Goal: Communication & Community: Answer question/provide support

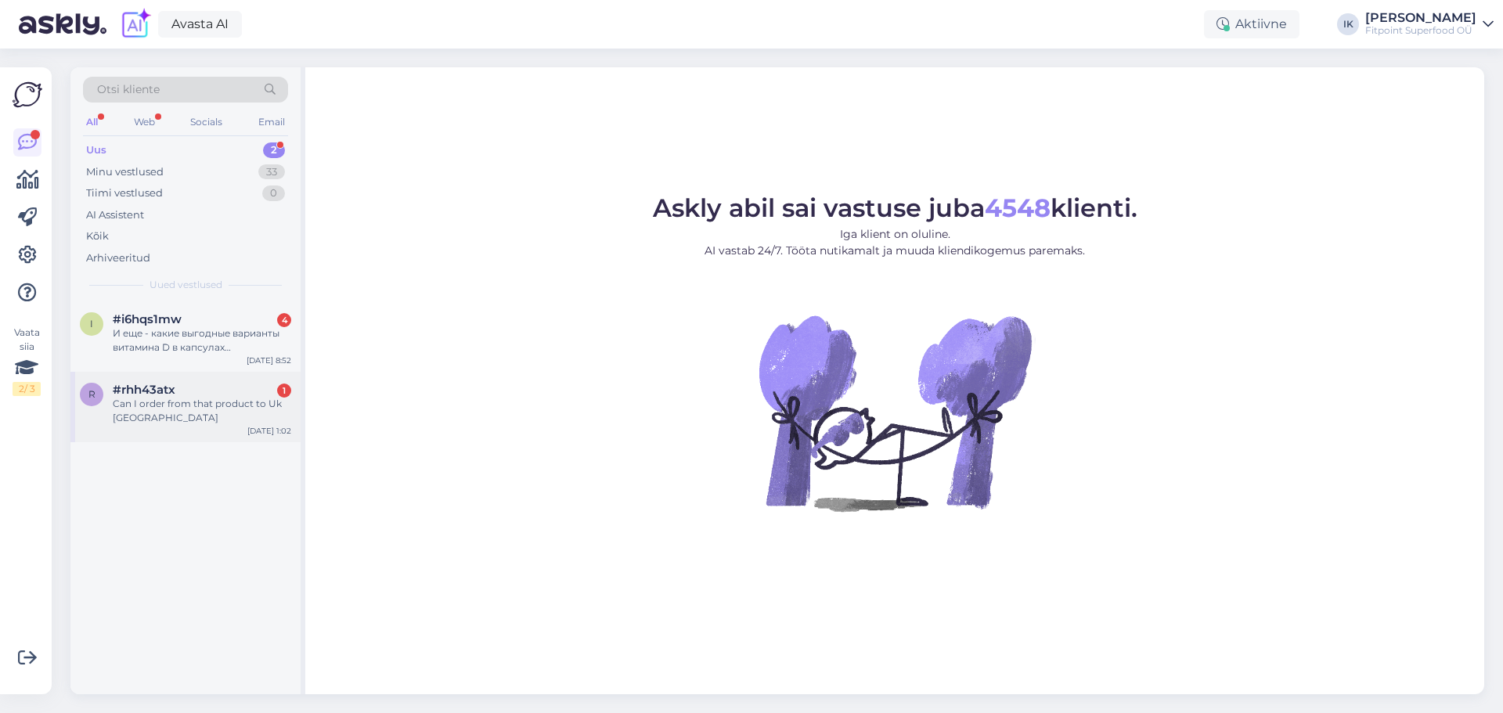
click at [178, 380] on div "r #rhh43atx 1 Can I order from that product to Uk [GEOGRAPHIC_DATA] [DATE] 1:02" at bounding box center [185, 407] width 230 height 70
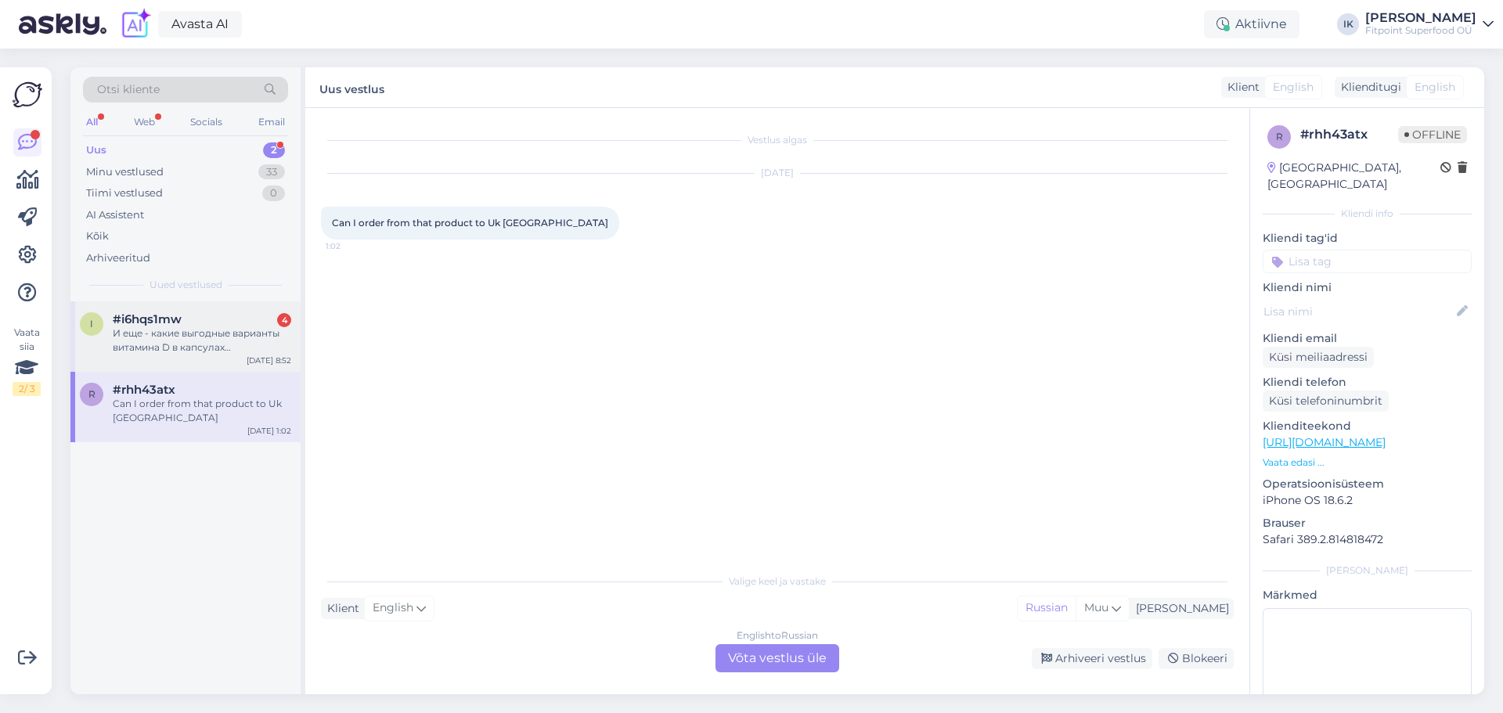
click at [201, 340] on div "И еще - какие выгодные варианты витамина D в капсулах (максимальная доза, 100 е…" at bounding box center [202, 340] width 178 height 28
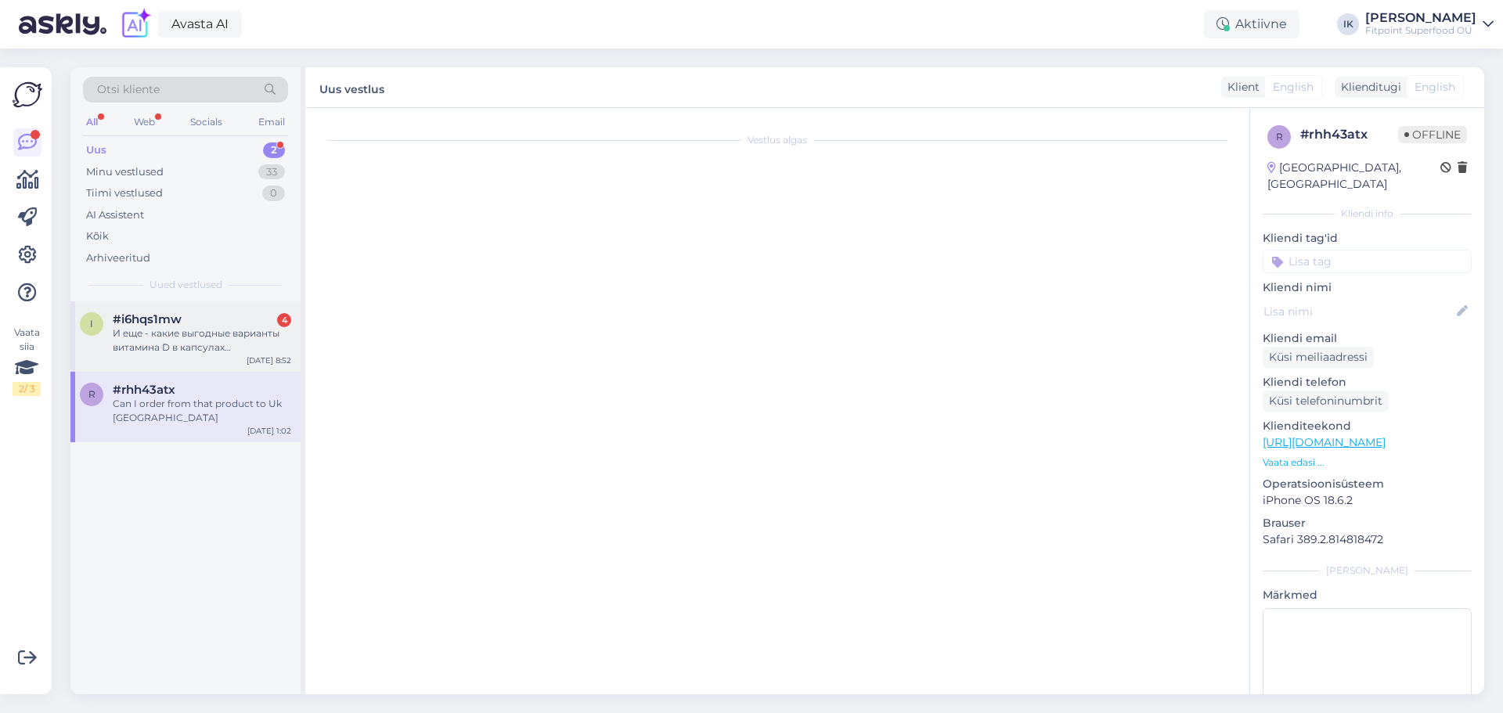
scroll to position [2062, 0]
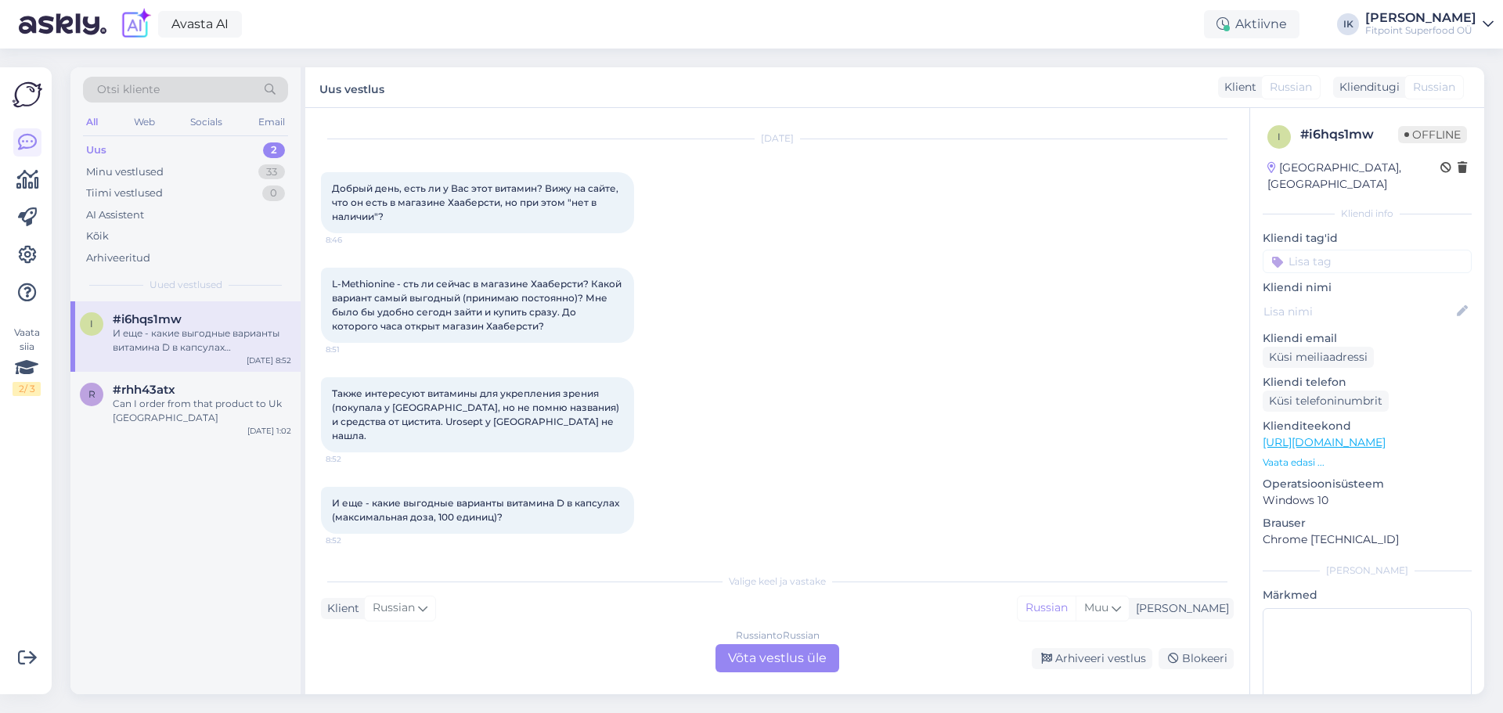
click at [152, 152] on div "Uus 2" at bounding box center [185, 150] width 205 height 22
click at [773, 654] on div "Russian to Russian Võta vestlus üle" at bounding box center [777, 658] width 124 height 28
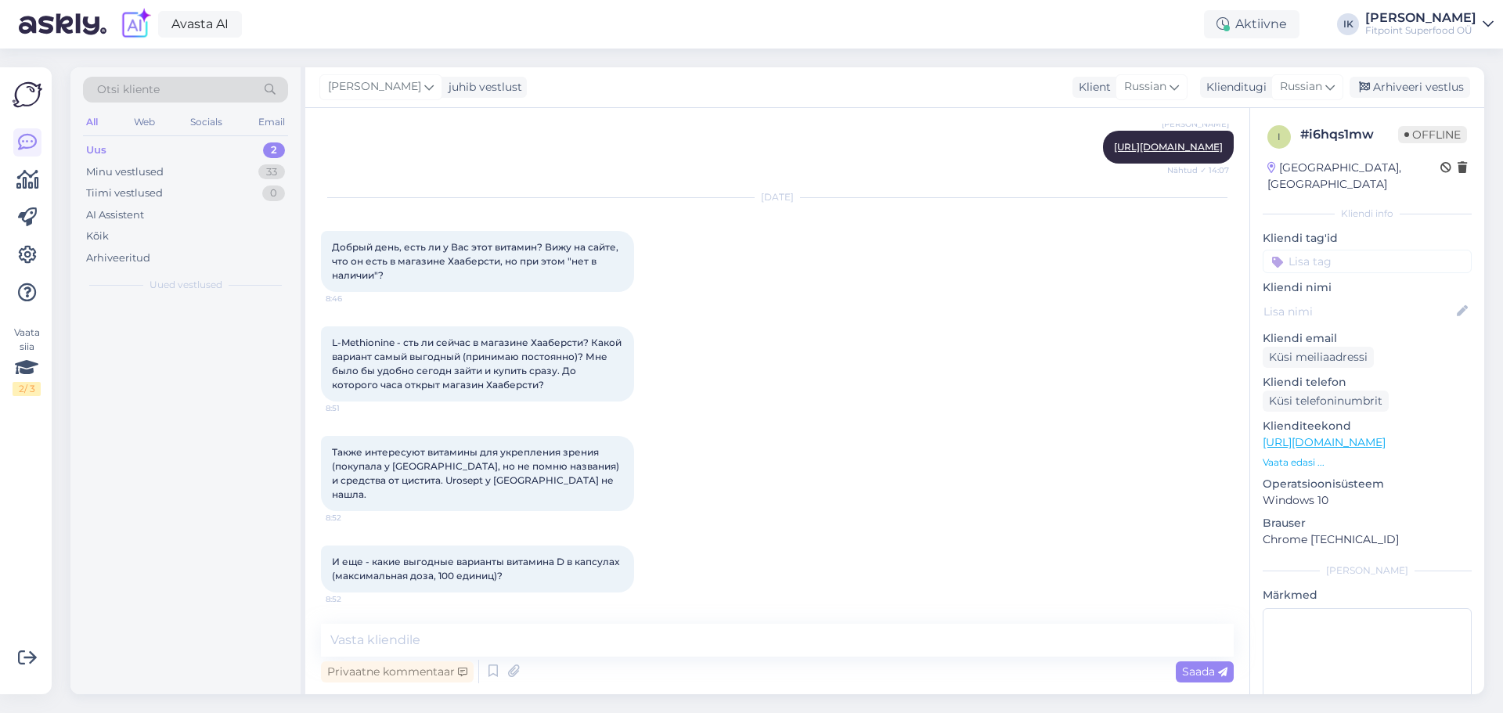
scroll to position [2003, 0]
click at [540, 630] on textarea at bounding box center [777, 640] width 913 height 33
type textarea "P"
type textarea "Здравствуйте."
click at [1213, 676] on span "Saada" at bounding box center [1204, 672] width 45 height 14
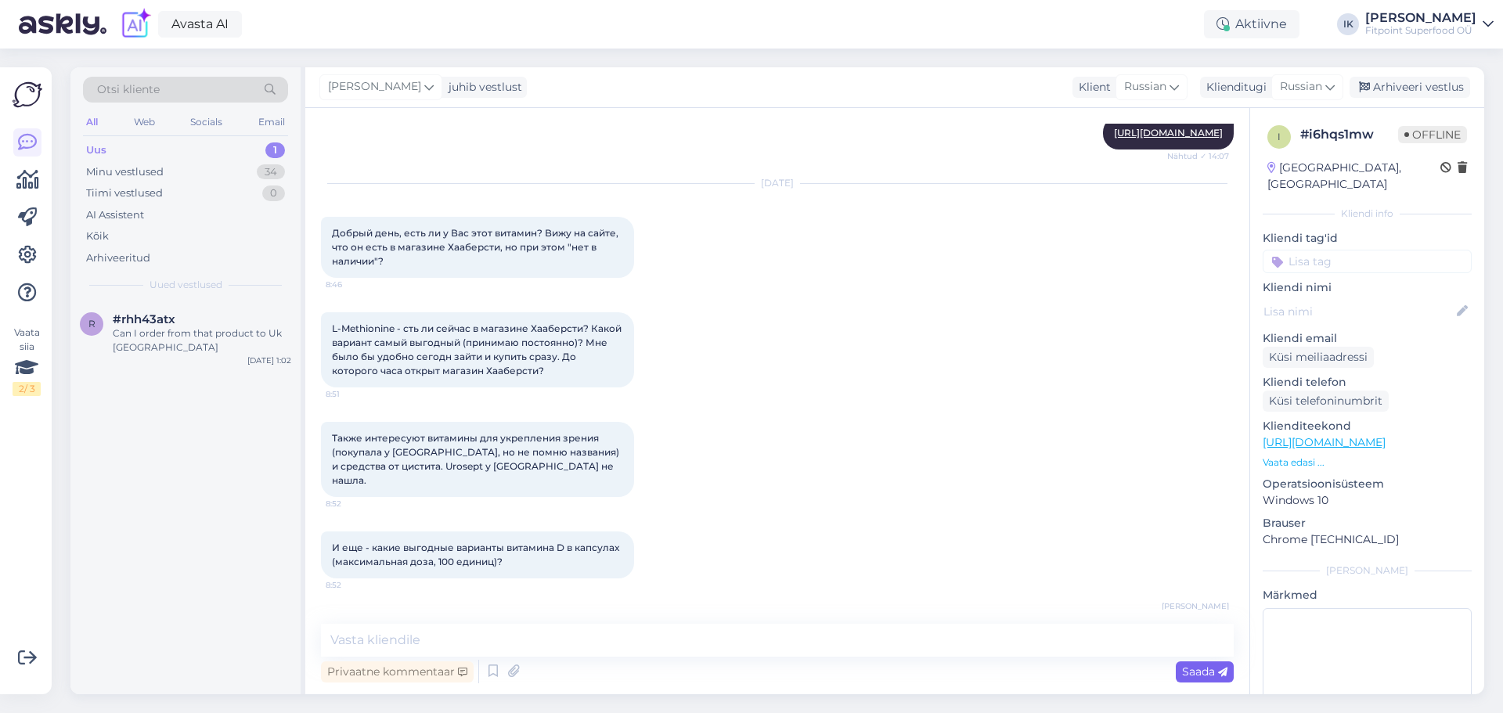
scroll to position [2070, 0]
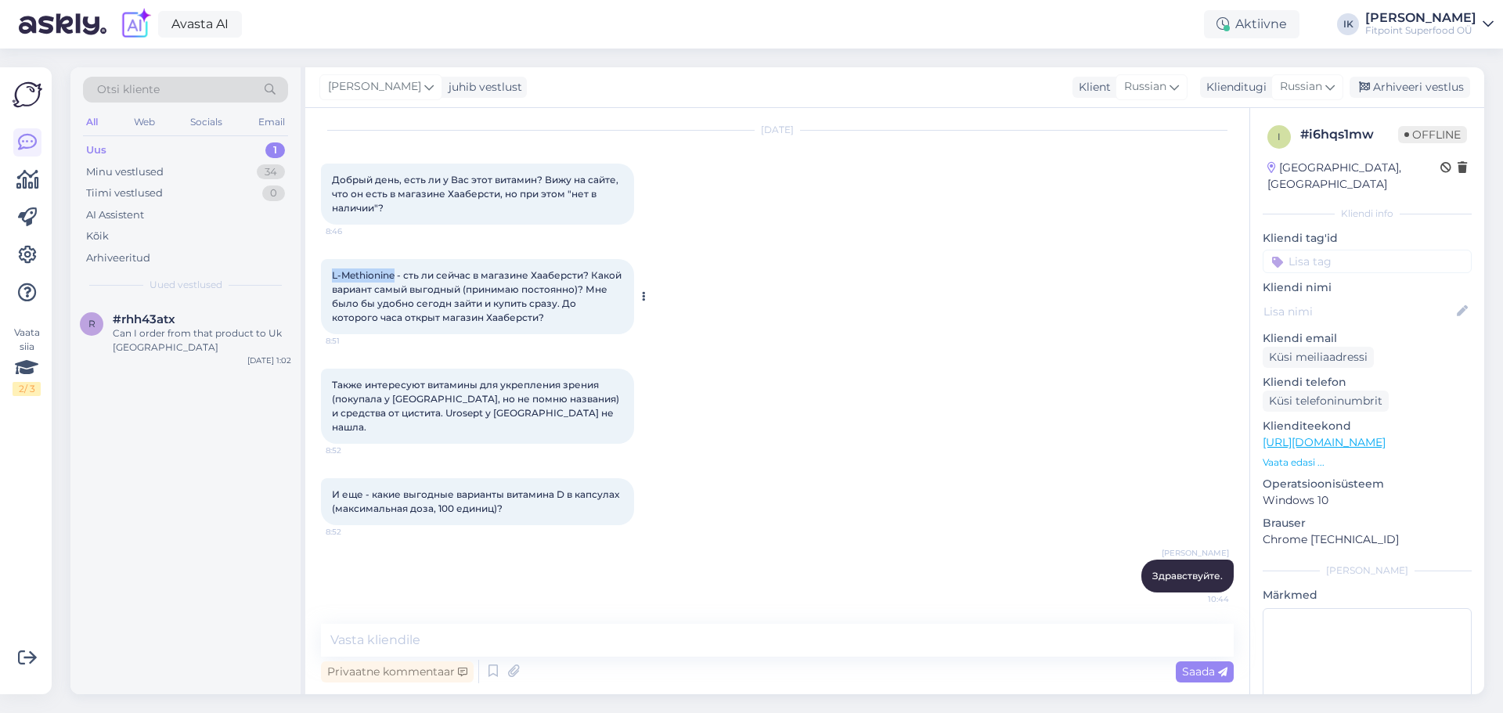
drag, startPoint x: 329, startPoint y: 286, endPoint x: 393, endPoint y: 289, distance: 64.2
click at [393, 289] on div "L-Methionine - сть ли сейчас в магазине Хааберсти? Какой вариант самый выгодный…" at bounding box center [477, 296] width 313 height 75
copy span "L-Methionine"
click at [495, 631] on textarea at bounding box center [777, 640] width 913 height 33
paste textarea "L-Methionine"
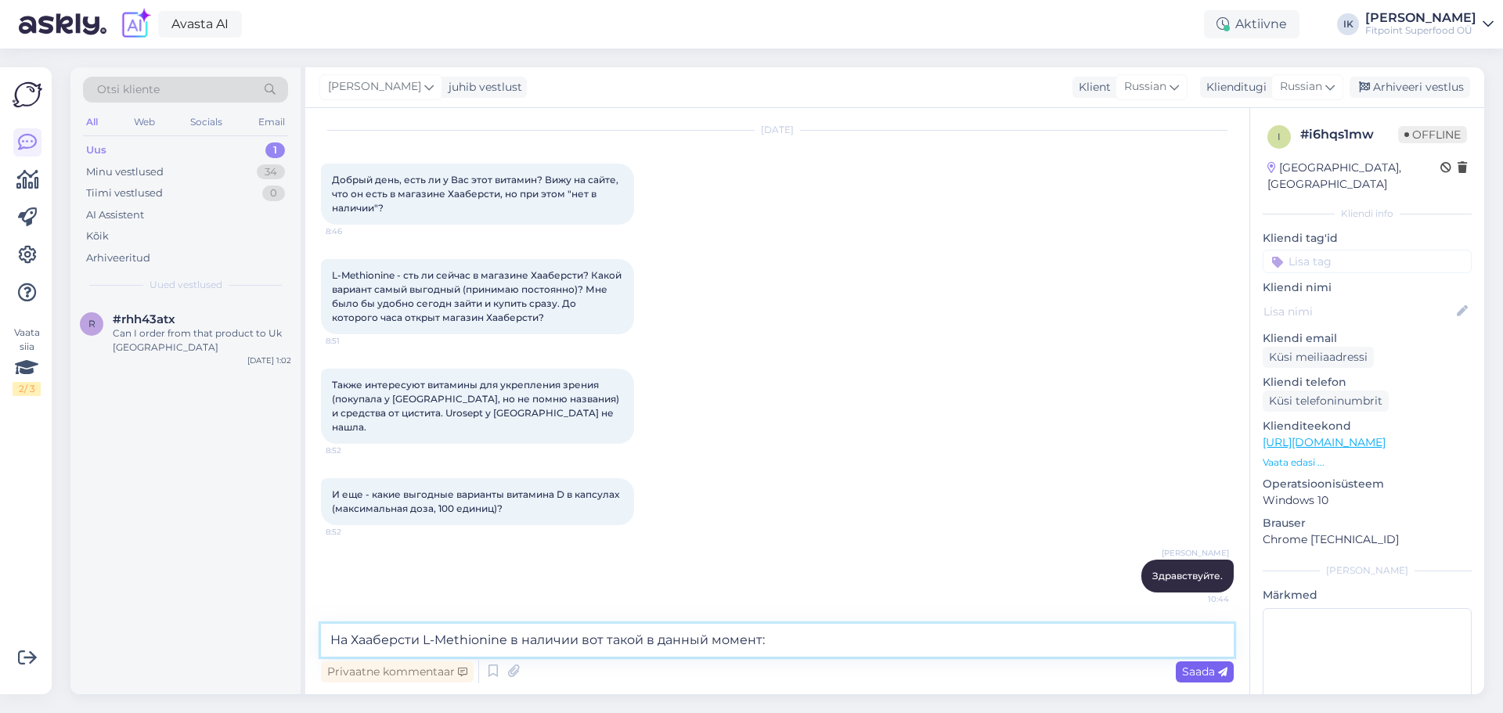
type textarea "На Хааберсти L-Methionine в наличии вот такой в данный момент:"
click at [1223, 679] on div "Saada" at bounding box center [1205, 671] width 58 height 21
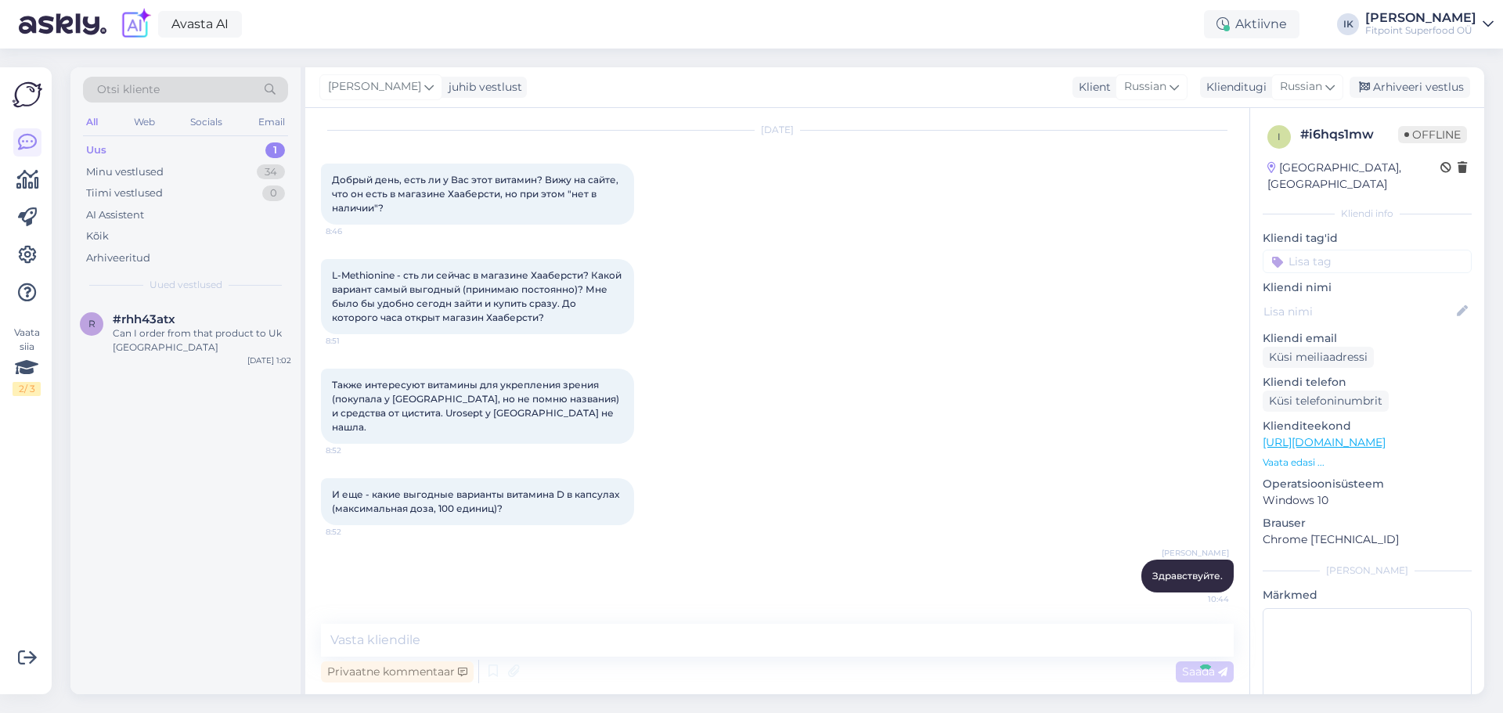
scroll to position [2152, 0]
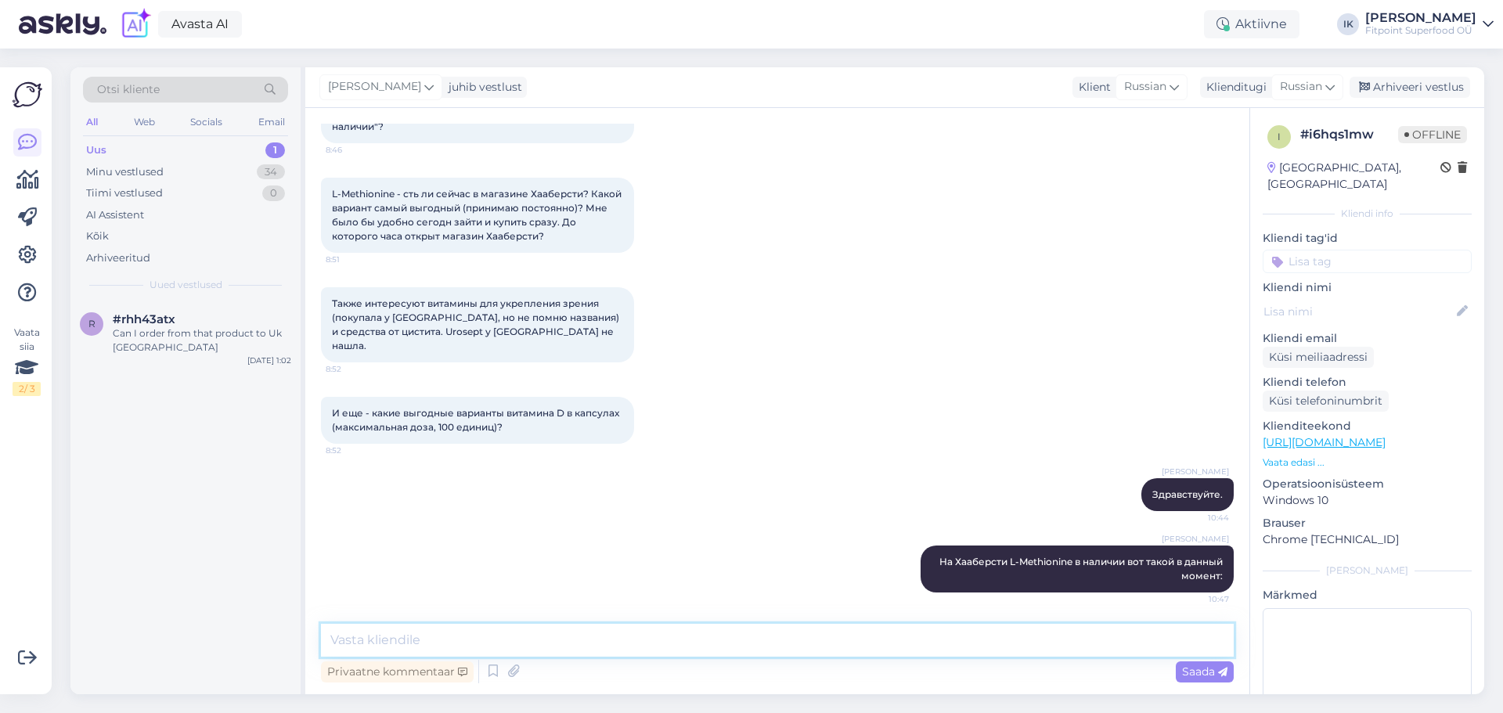
click at [461, 642] on textarea at bounding box center [777, 640] width 913 height 33
paste textarea "[URL][DOMAIN_NAME]"
type textarea "[URL][DOMAIN_NAME]"
click at [1189, 676] on span "Saada" at bounding box center [1204, 672] width 45 height 14
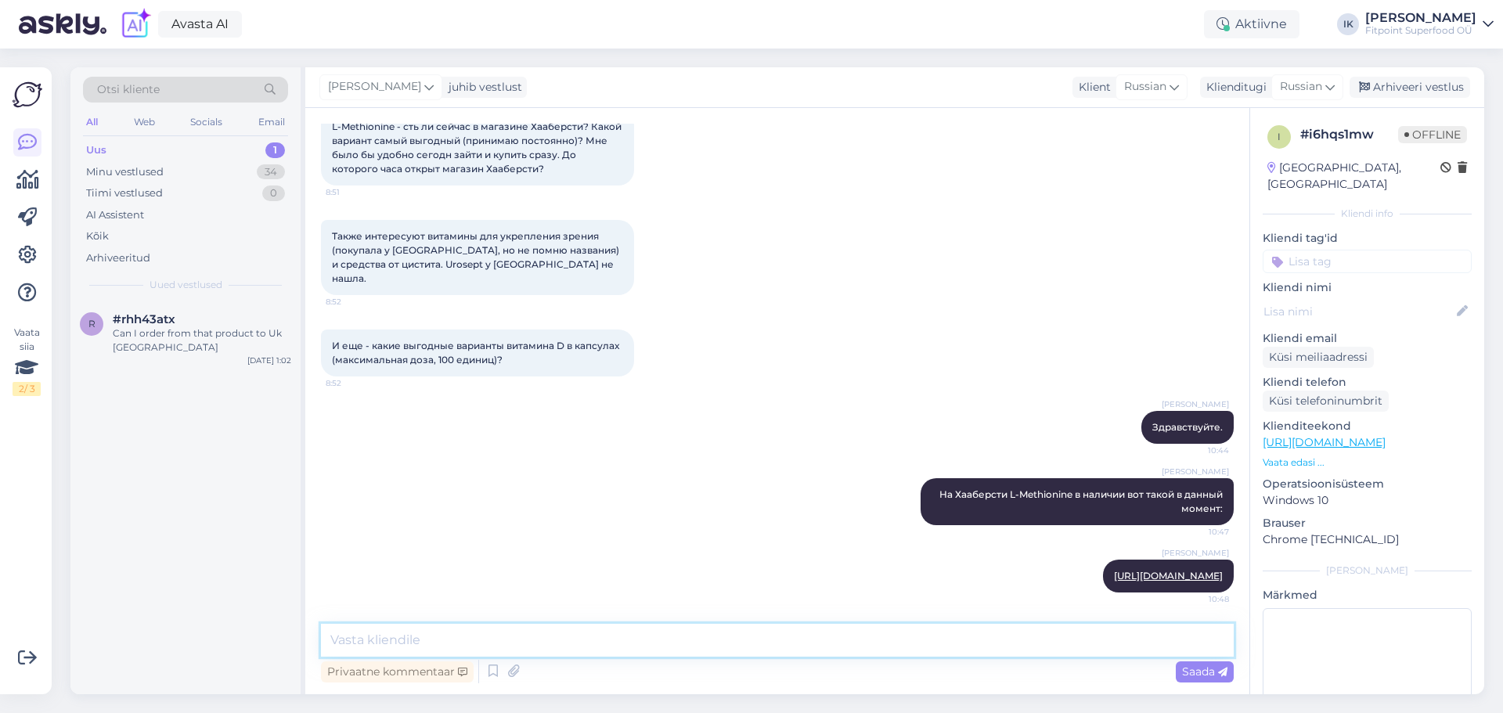
click at [589, 643] on textarea at bounding box center [777, 640] width 913 height 33
paste textarea "[URL][DOMAIN_NAME][PERSON_NAME]"
type textarea "[URL][DOMAIN_NAME][PERSON_NAME]"
click at [1186, 677] on span "Saada" at bounding box center [1204, 672] width 45 height 14
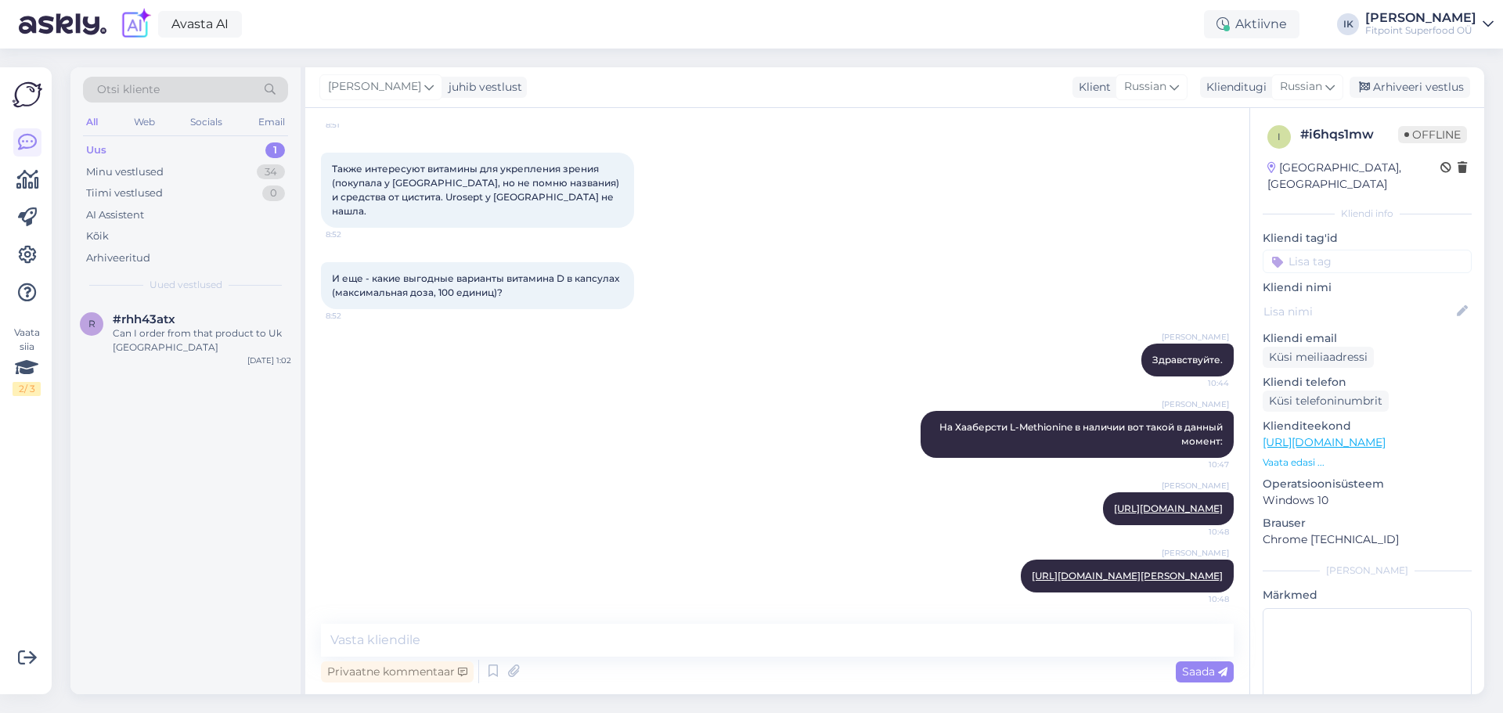
scroll to position [2080, 0]
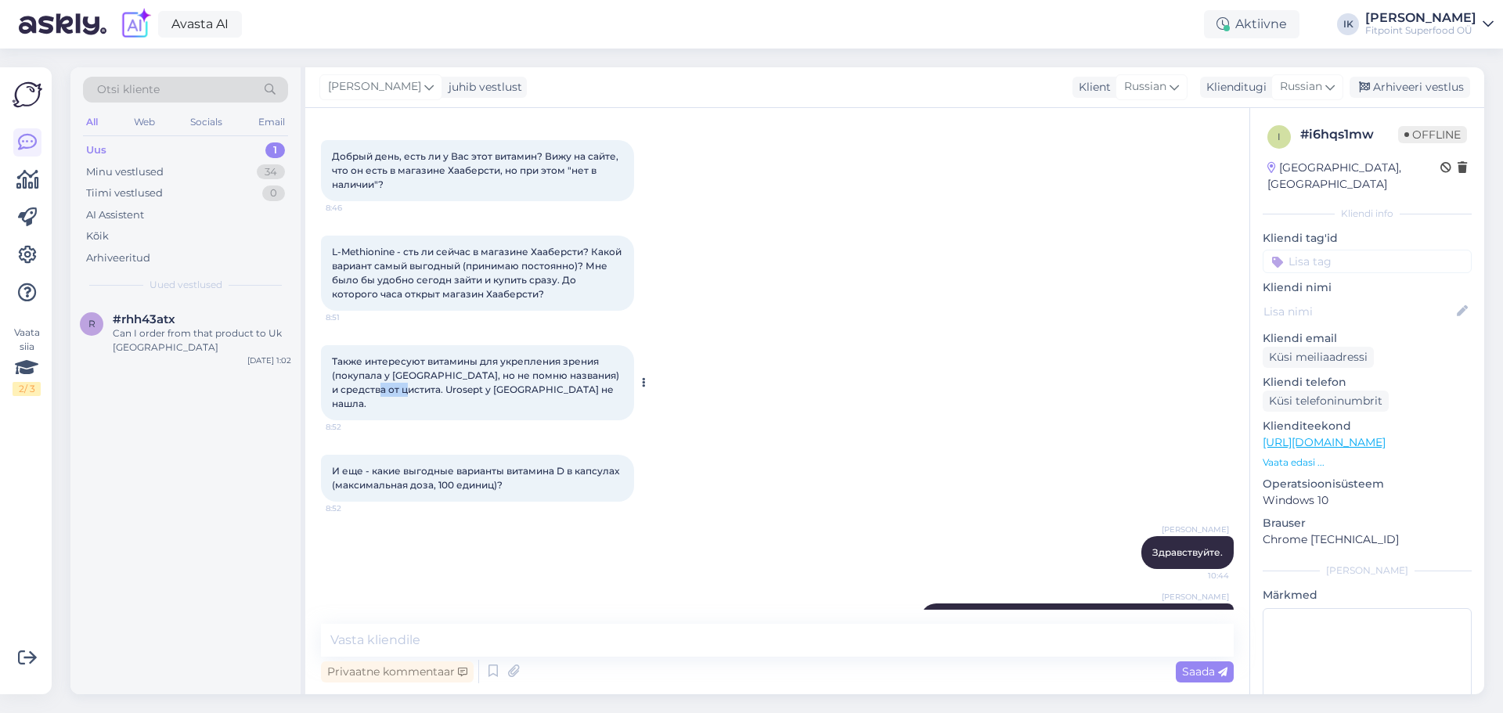
drag, startPoint x: 412, startPoint y: 418, endPoint x: 379, endPoint y: 417, distance: 32.9
click at [379, 409] on span "Также интересуют витамины для укрепления зрения (покупала у [GEOGRAPHIC_DATA], …" at bounding box center [477, 382] width 290 height 54
click at [449, 438] on div "Также интересуют витамины для укрепления зрения (покупала у [GEOGRAPHIC_DATA], …" at bounding box center [777, 383] width 913 height 110
drag, startPoint x: 413, startPoint y: 417, endPoint x: 380, endPoint y: 416, distance: 33.7
click at [380, 409] on span "Также интересуют витамины для укрепления зрения (покупала у [GEOGRAPHIC_DATA], …" at bounding box center [477, 382] width 290 height 54
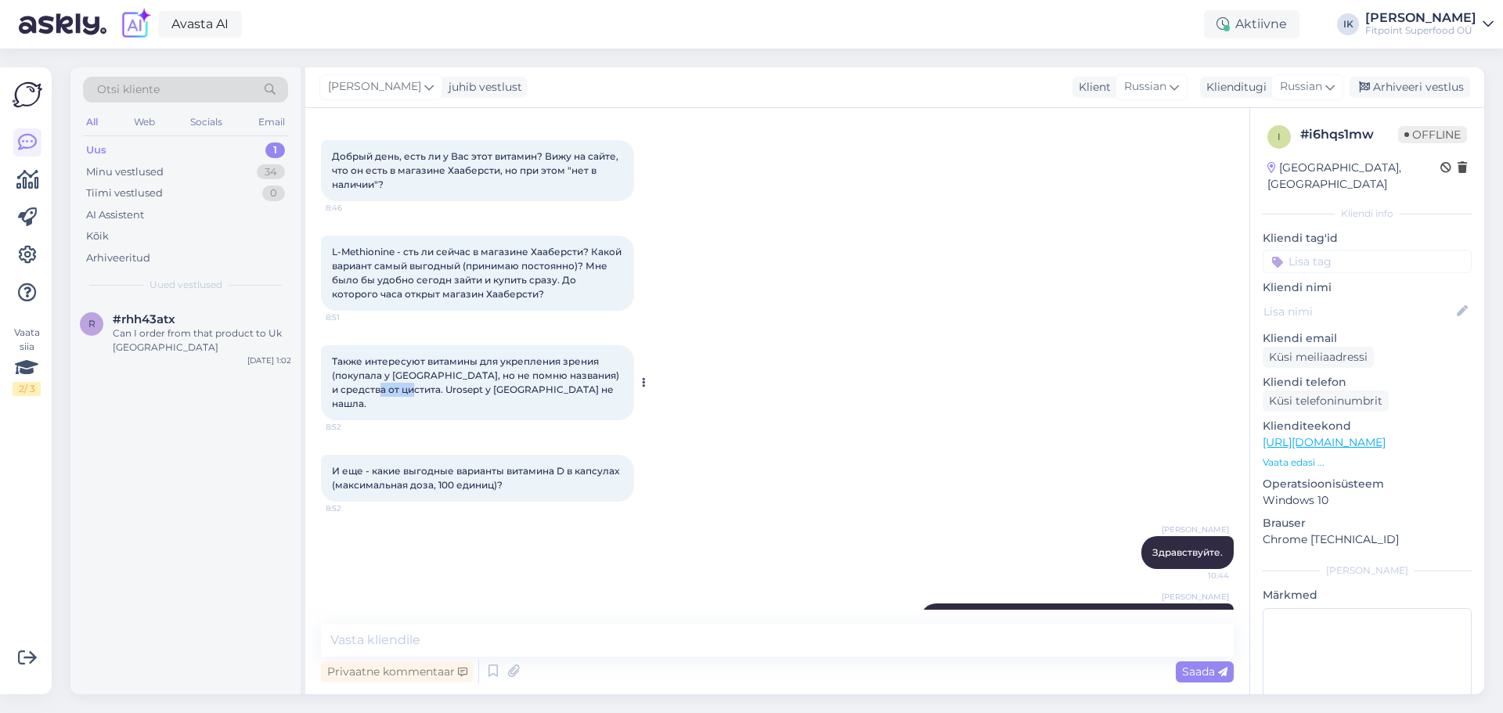
copy span "Urosept"
click at [548, 642] on textarea at bounding box center [777, 640] width 913 height 33
paste textarea "Urosept"
type textarea "Urosept - такого средства у нас нет."
click at [1198, 678] on span "Saada" at bounding box center [1204, 672] width 45 height 14
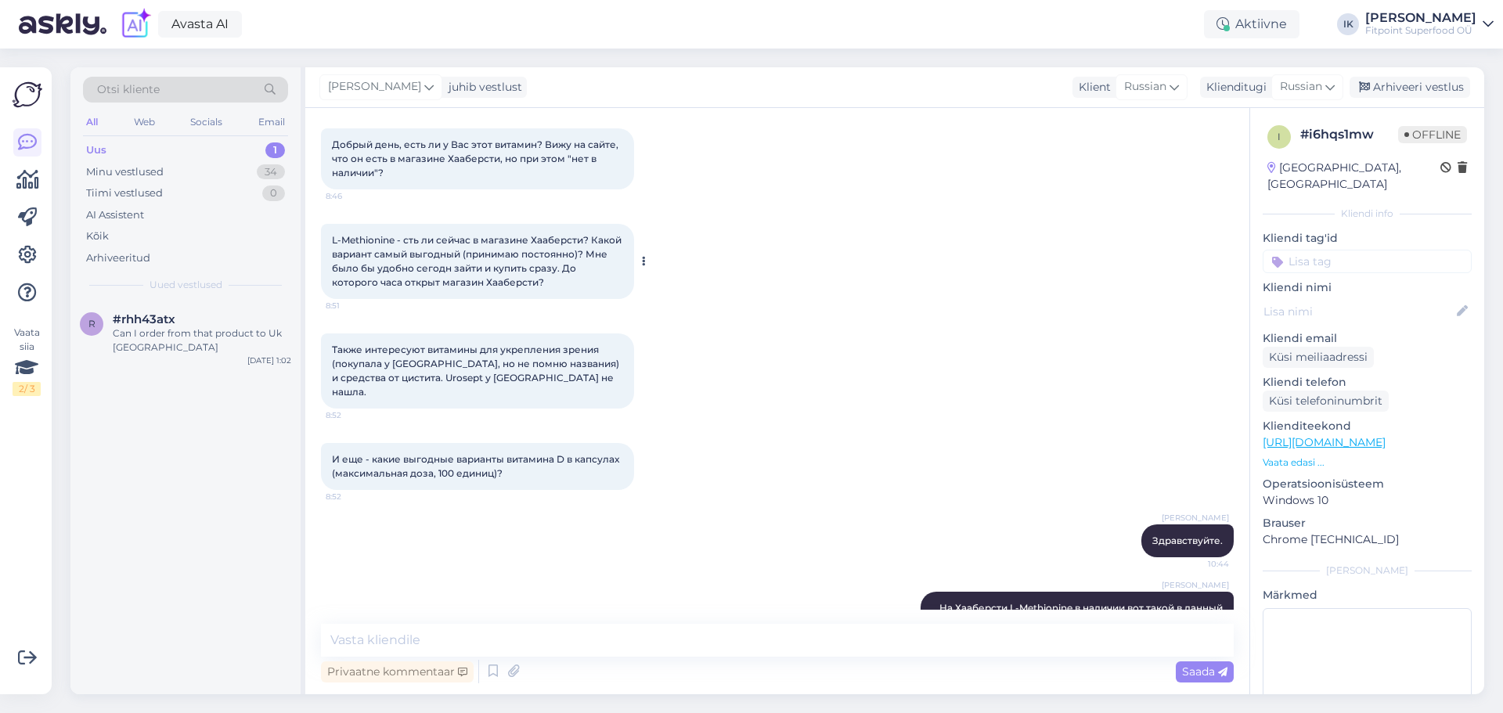
scroll to position [1991, 0]
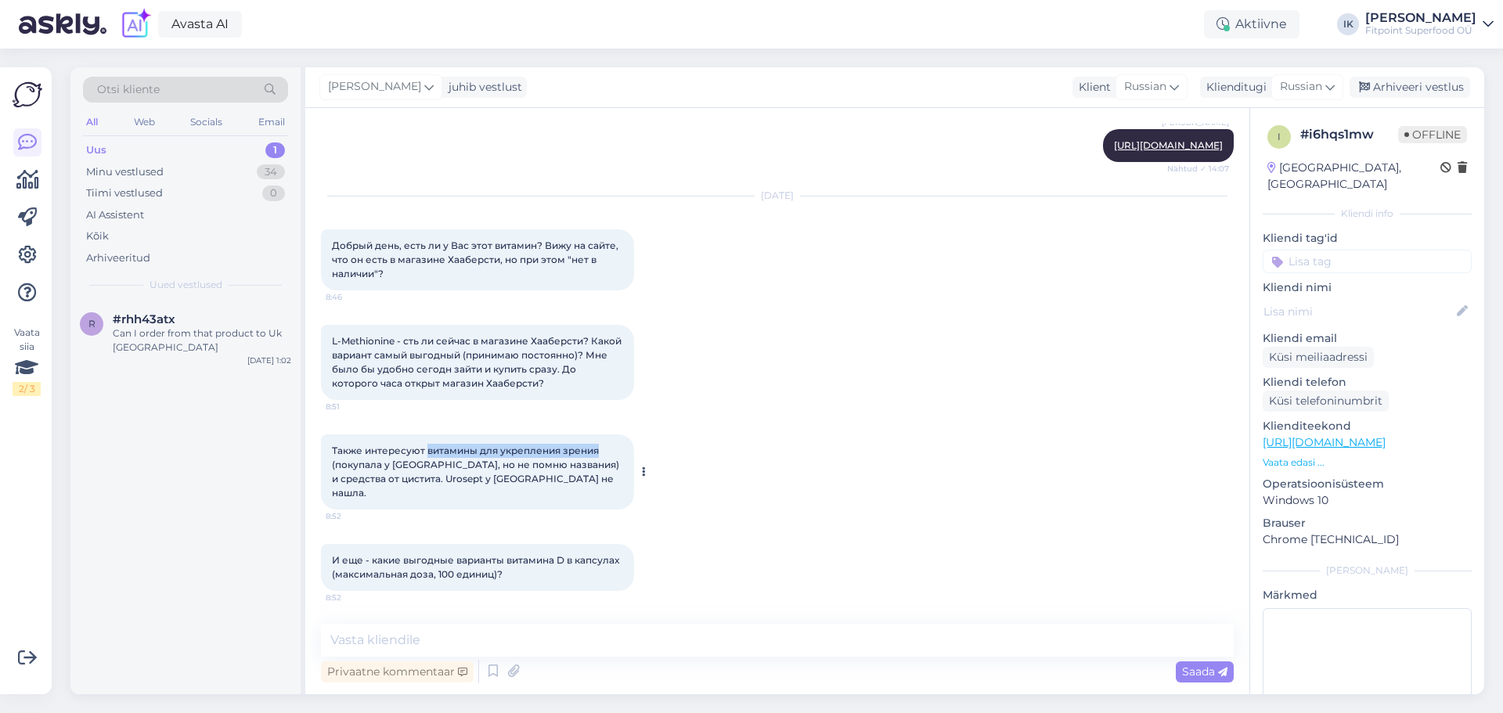
drag, startPoint x: 427, startPoint y: 479, endPoint x: 600, endPoint y: 481, distance: 173.0
click at [600, 481] on span "Также интересуют витамины для укрепления зрения (покупала у [GEOGRAPHIC_DATA], …" at bounding box center [477, 472] width 290 height 54
copy span "витамины для укрепления зрения"
click at [593, 639] on textarea at bounding box center [777, 640] width 913 height 33
type textarea "в"
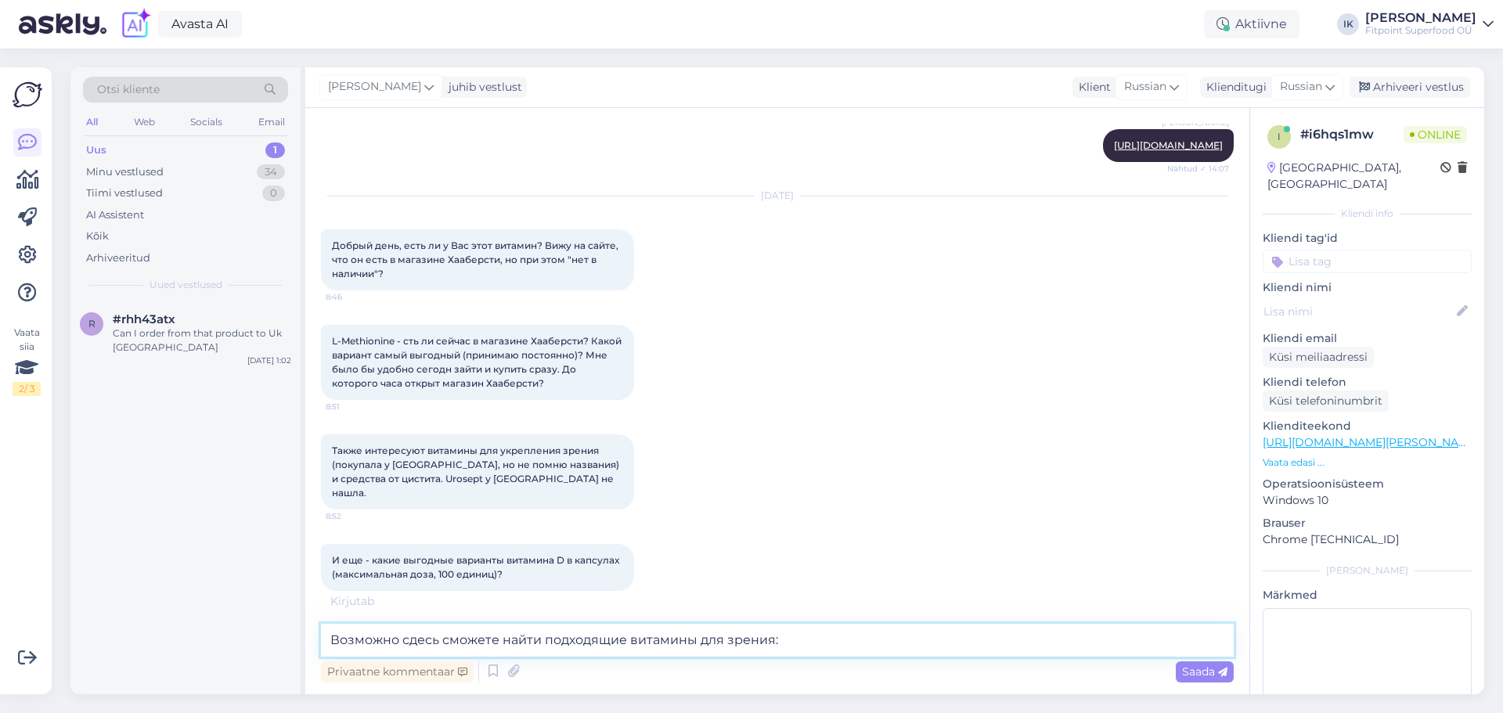
drag, startPoint x: 410, startPoint y: 640, endPoint x: 256, endPoint y: 642, distance: 154.2
click at [254, 642] on div "Otsi kliente All Web Socials Email Uus 1 Minu vestlused 34 Tiimi vestlused 0 AI…" at bounding box center [777, 380] width 1414 height 627
type textarea "Сдесь сможете найти подходящие витамины для зрения:"
click at [1189, 670] on span "Saada" at bounding box center [1204, 672] width 45 height 14
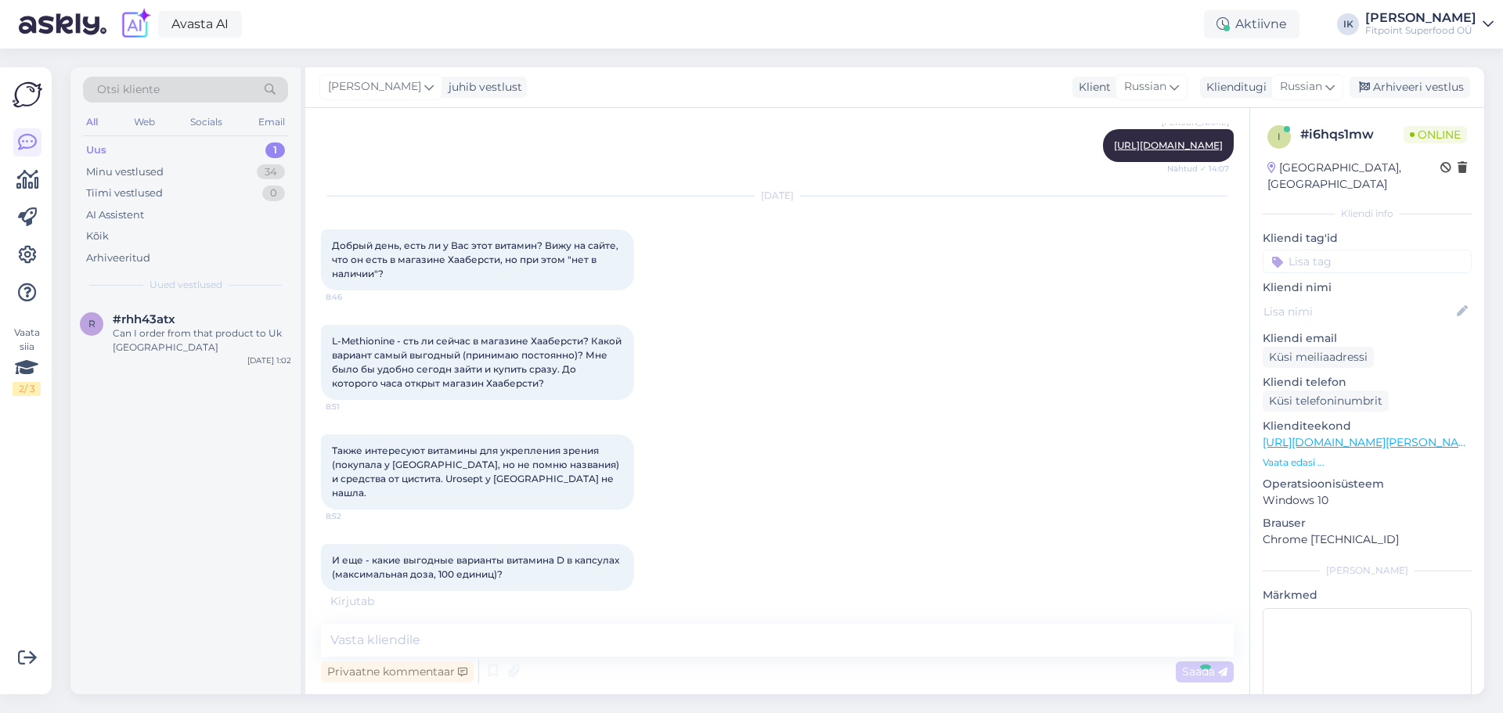
scroll to position [2449, 0]
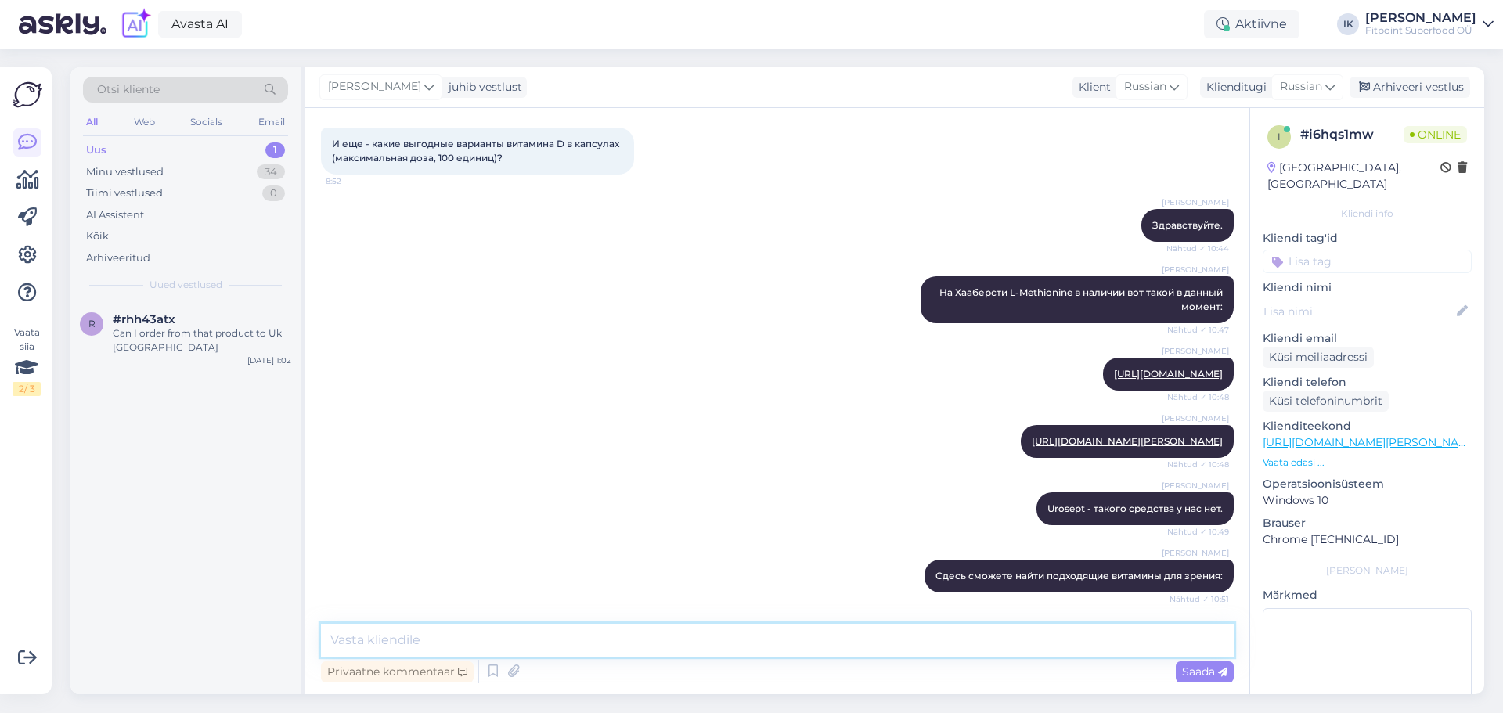
click at [614, 643] on textarea at bounding box center [777, 640] width 913 height 33
paste textarea "[URL][DOMAIN_NAME]"
type textarea "[URL][DOMAIN_NAME]"
click at [1189, 676] on span "Saada" at bounding box center [1204, 672] width 45 height 14
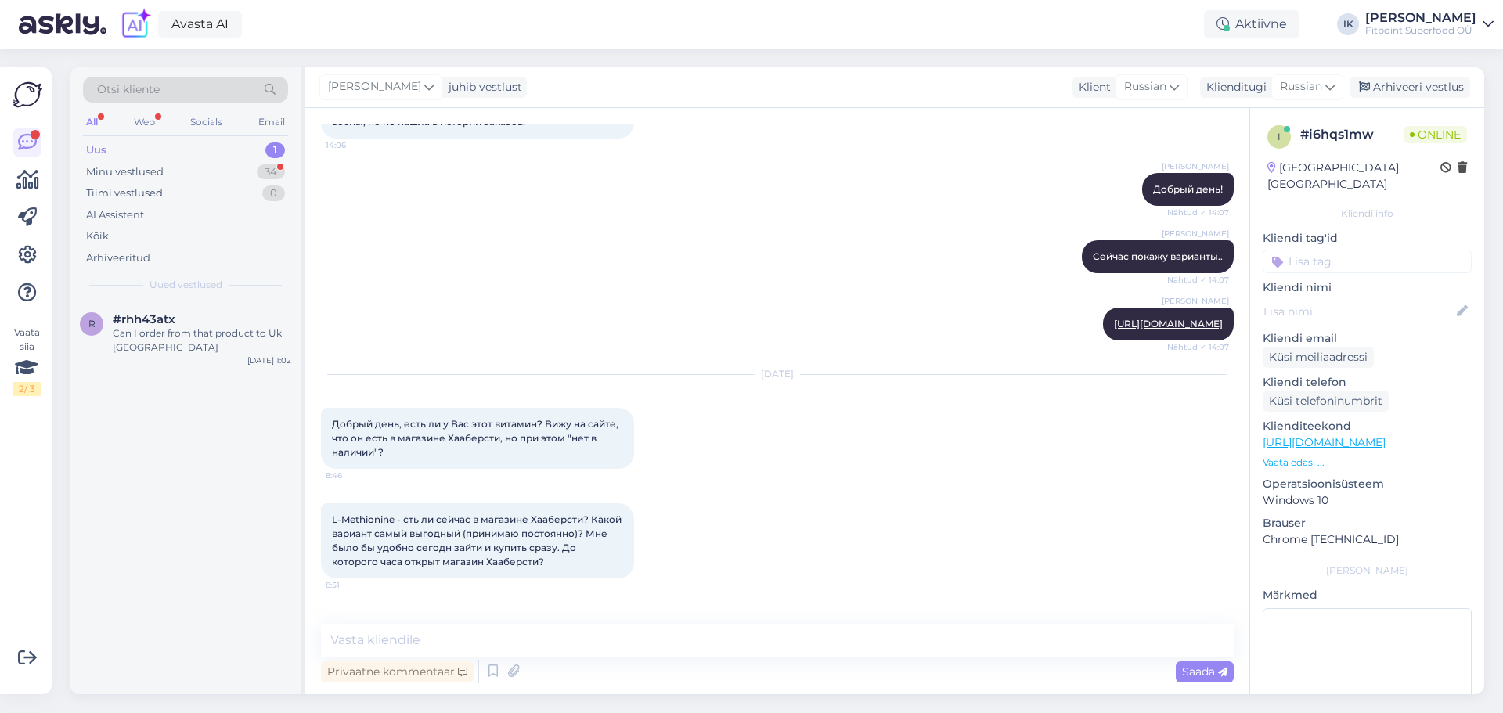
scroll to position [2584, 0]
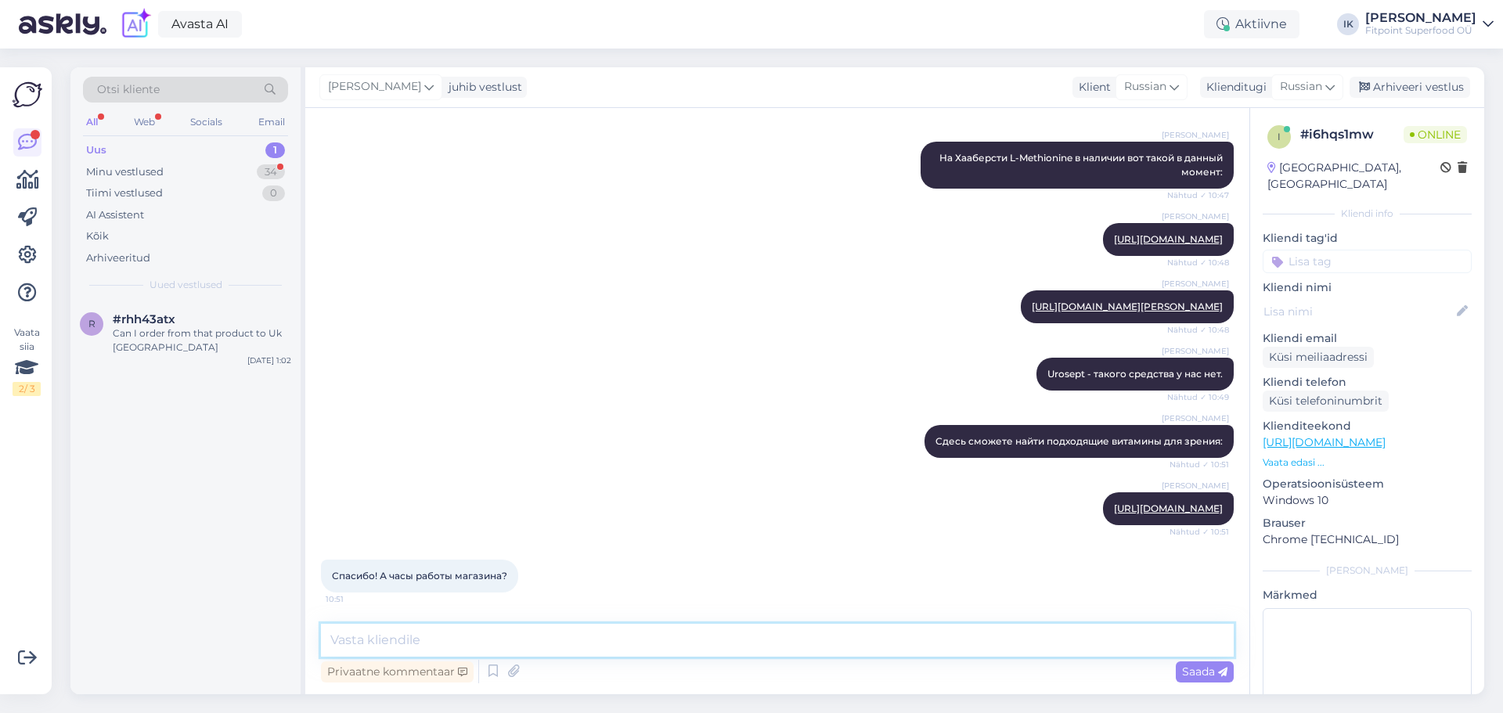
click at [521, 636] on textarea at bounding box center [777, 640] width 913 height 33
click at [419, 641] on textarea "И категория витамина Д :" at bounding box center [777, 640] width 913 height 33
type textarea "И категория Витамина Д :"
click at [1188, 670] on span "Saada" at bounding box center [1204, 672] width 45 height 14
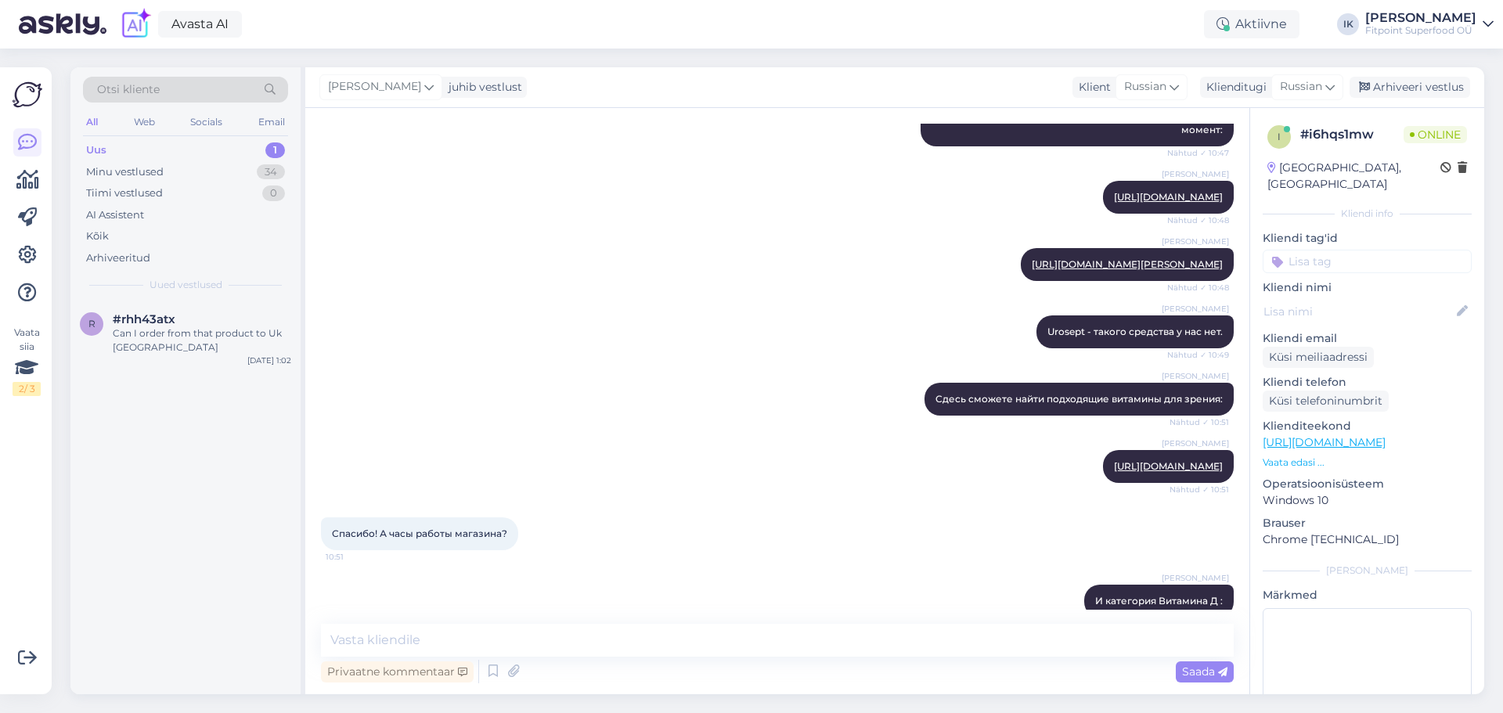
scroll to position [2651, 0]
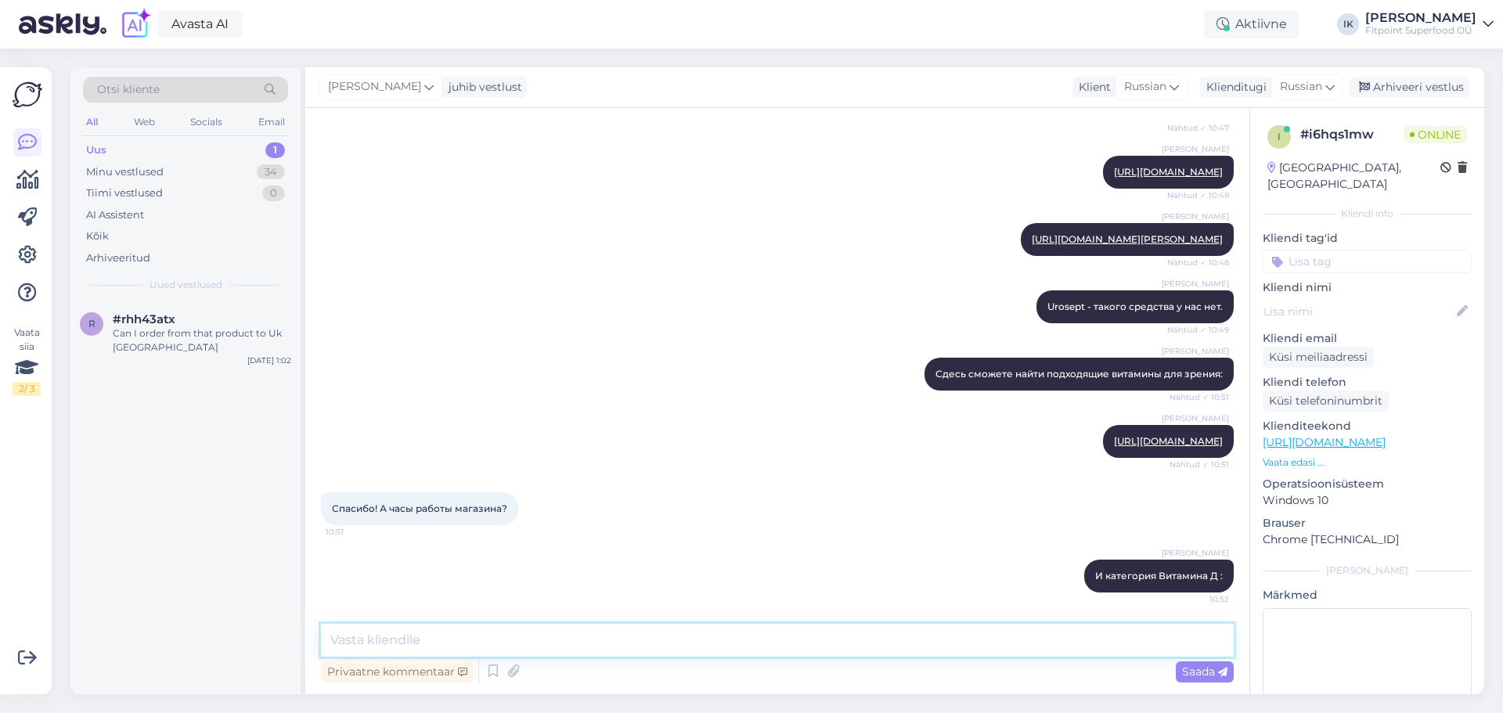
click at [658, 636] on textarea at bounding box center [777, 640] width 913 height 33
paste textarea "[URL][DOMAIN_NAME]"
type textarea "[URL][DOMAIN_NAME]"
click at [1204, 670] on span "Saada" at bounding box center [1204, 672] width 45 height 14
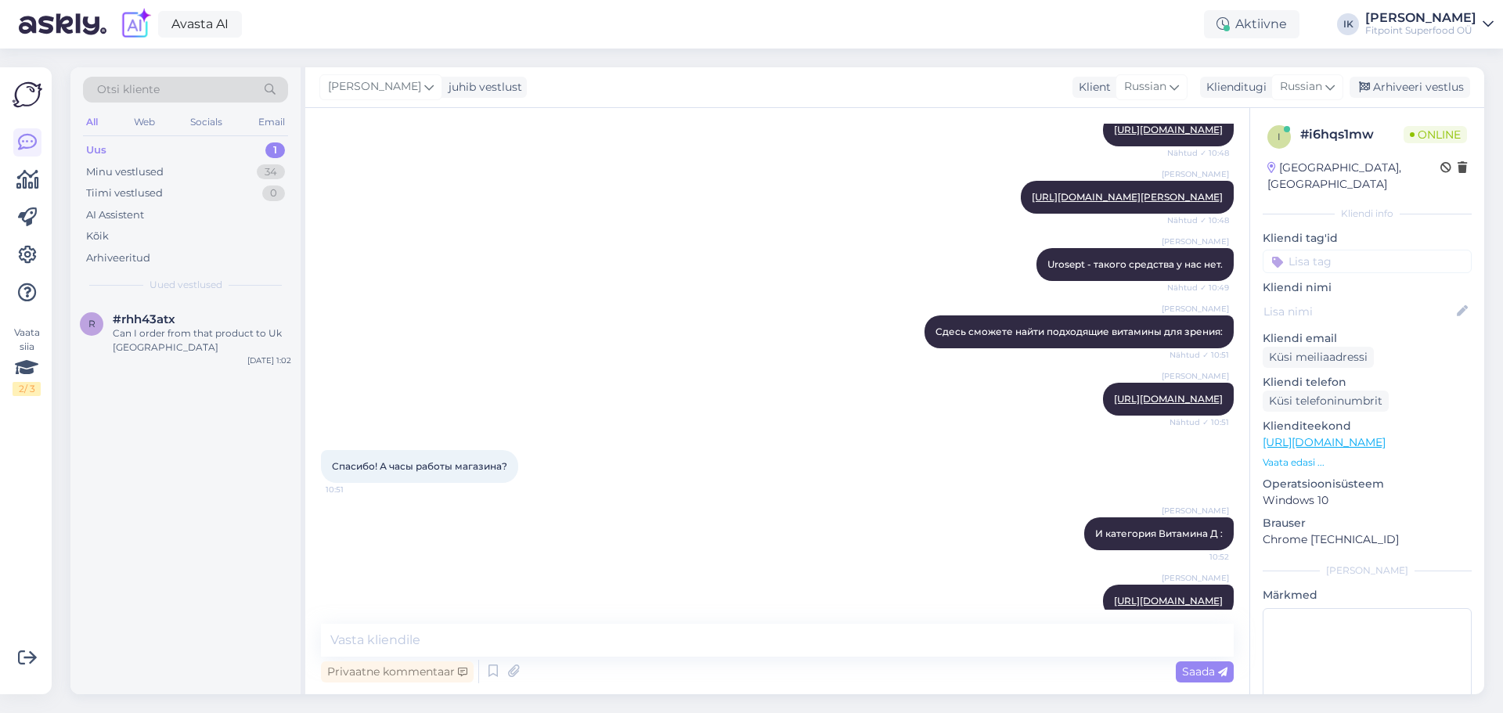
scroll to position [2718, 0]
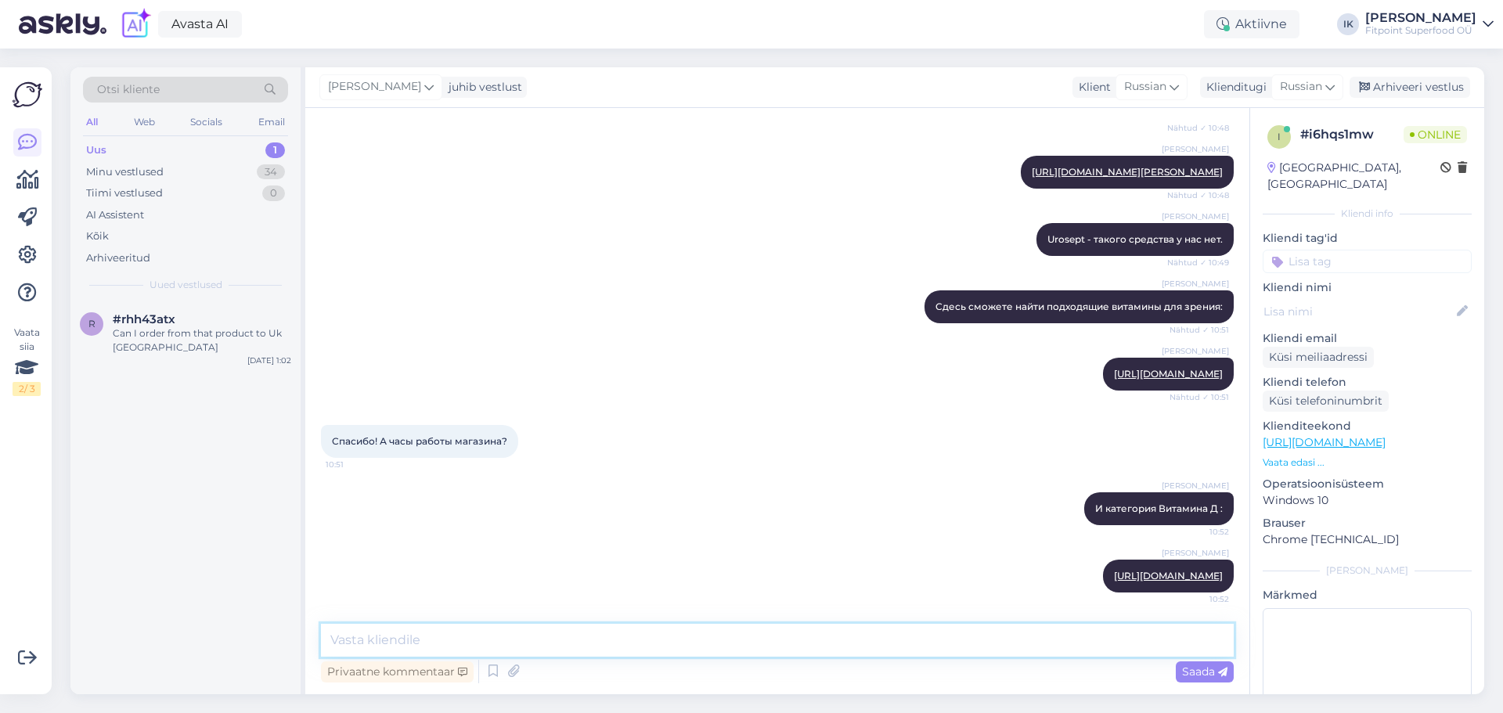
click at [485, 632] on textarea at bounding box center [777, 640] width 913 height 33
paste textarea "Haabersti Rimi [STREET_ADDRESS] Пн - Пт: 10-20 Сб; Вс: 10-15"
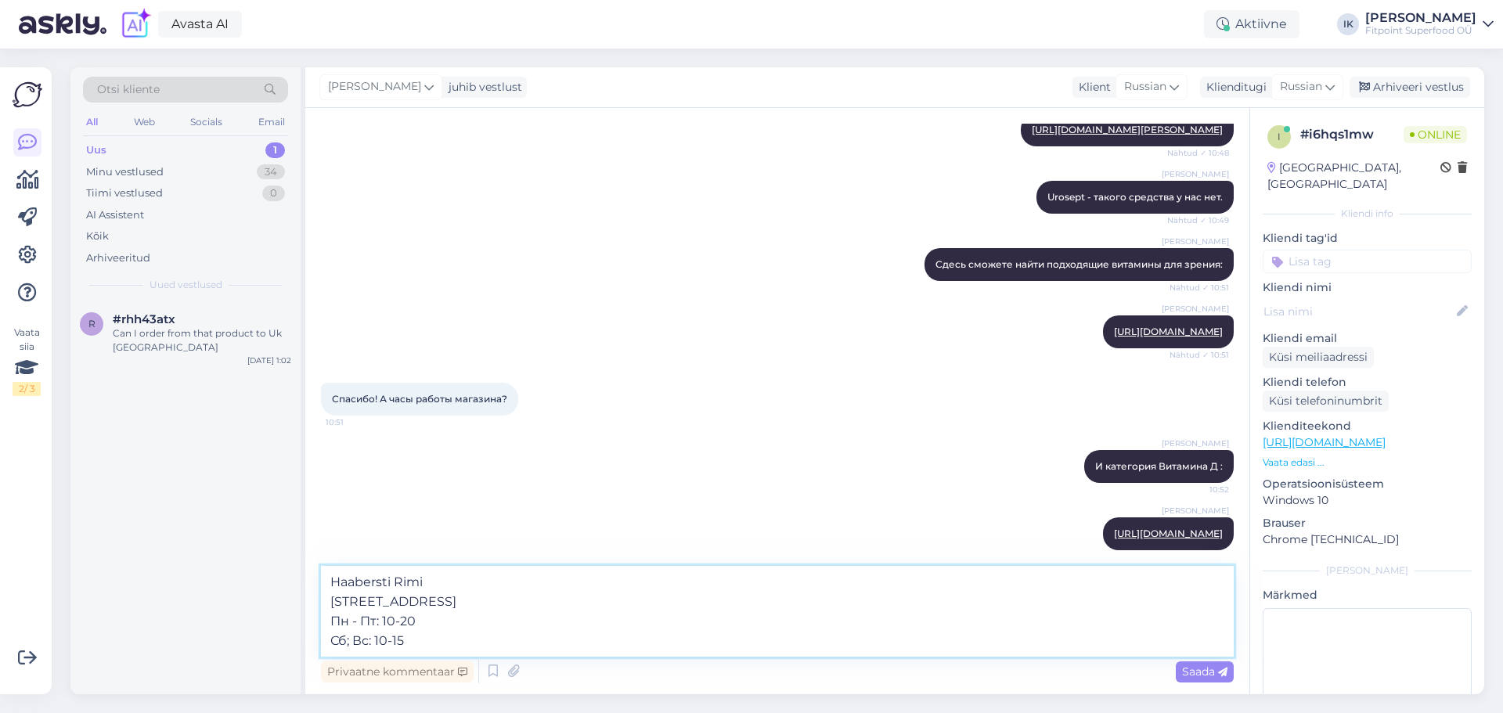
click at [432, 584] on textarea "Haabersti Rimi [STREET_ADDRESS] Пн - Пт: 10-20 Сб; Вс: 10-15" at bounding box center [777, 611] width 913 height 91
type textarea "Haabersti Fitpoint [STREET_ADDRESS] Пн - Пт: 10-20 Сб; Вс: 10-15"
click at [1236, 679] on div "Vestlus algas [DATE] Ищу витамин Д большую дозу (от 1000) за хорошую цену. 13:0…" at bounding box center [777, 401] width 944 height 586
click at [1203, 679] on div "Saada" at bounding box center [1205, 671] width 58 height 21
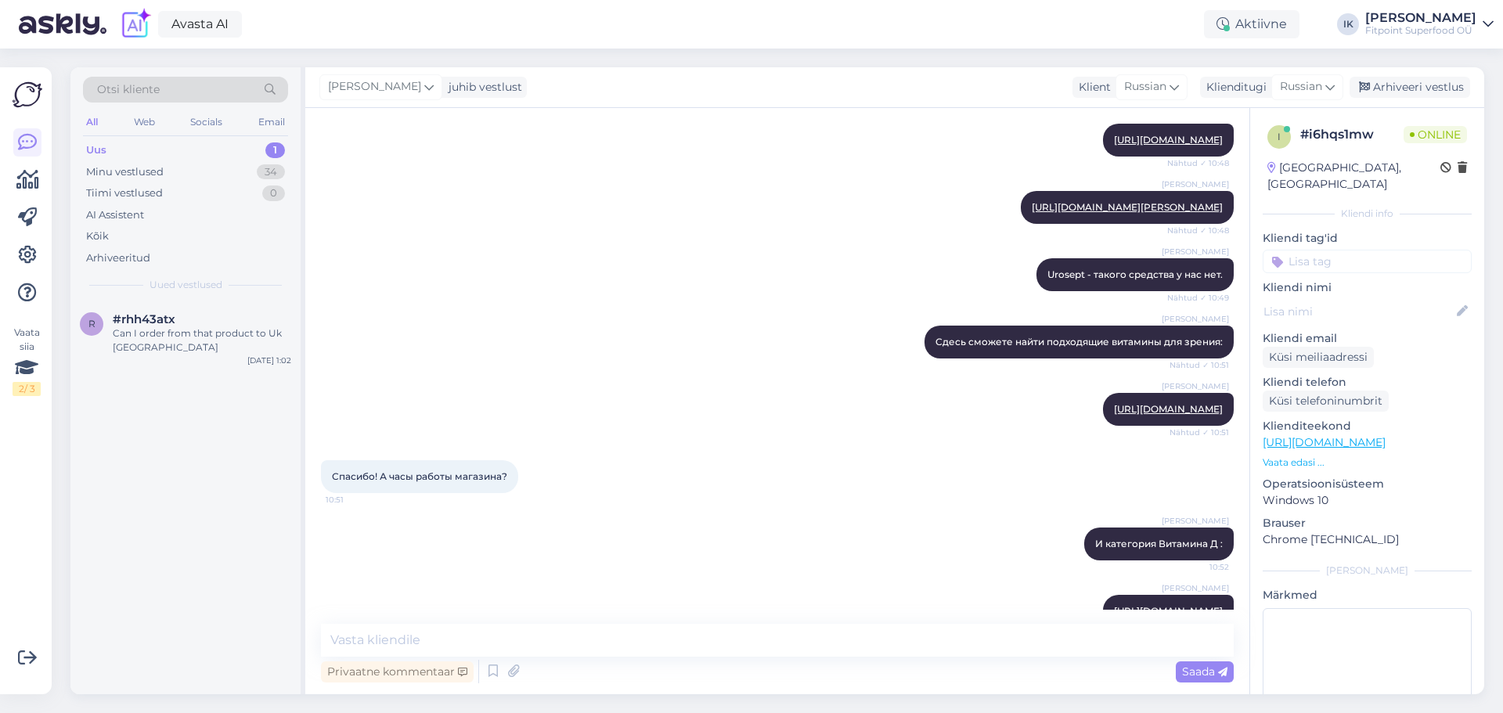
scroll to position [2358, 0]
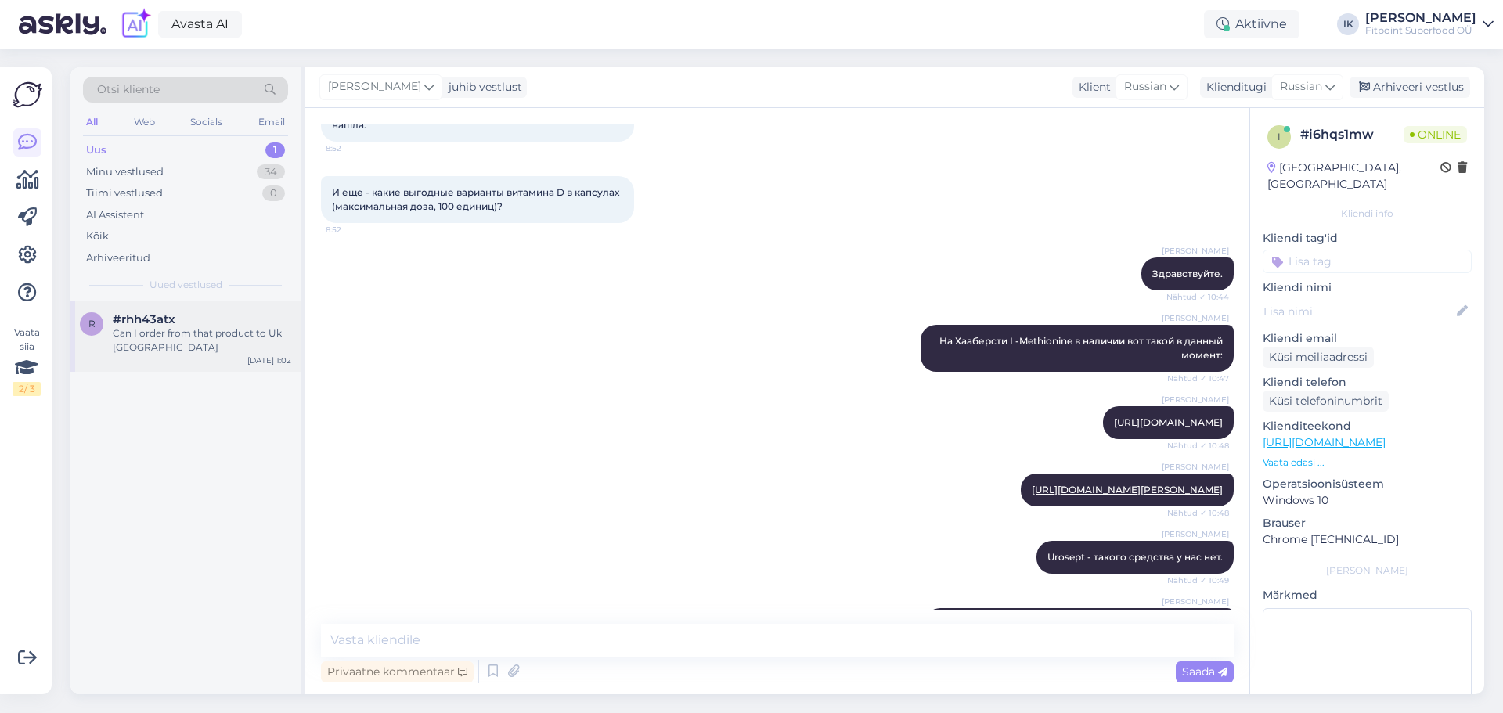
click at [214, 338] on div "Can I order from that product to Uk [GEOGRAPHIC_DATA]" at bounding box center [202, 340] width 178 height 28
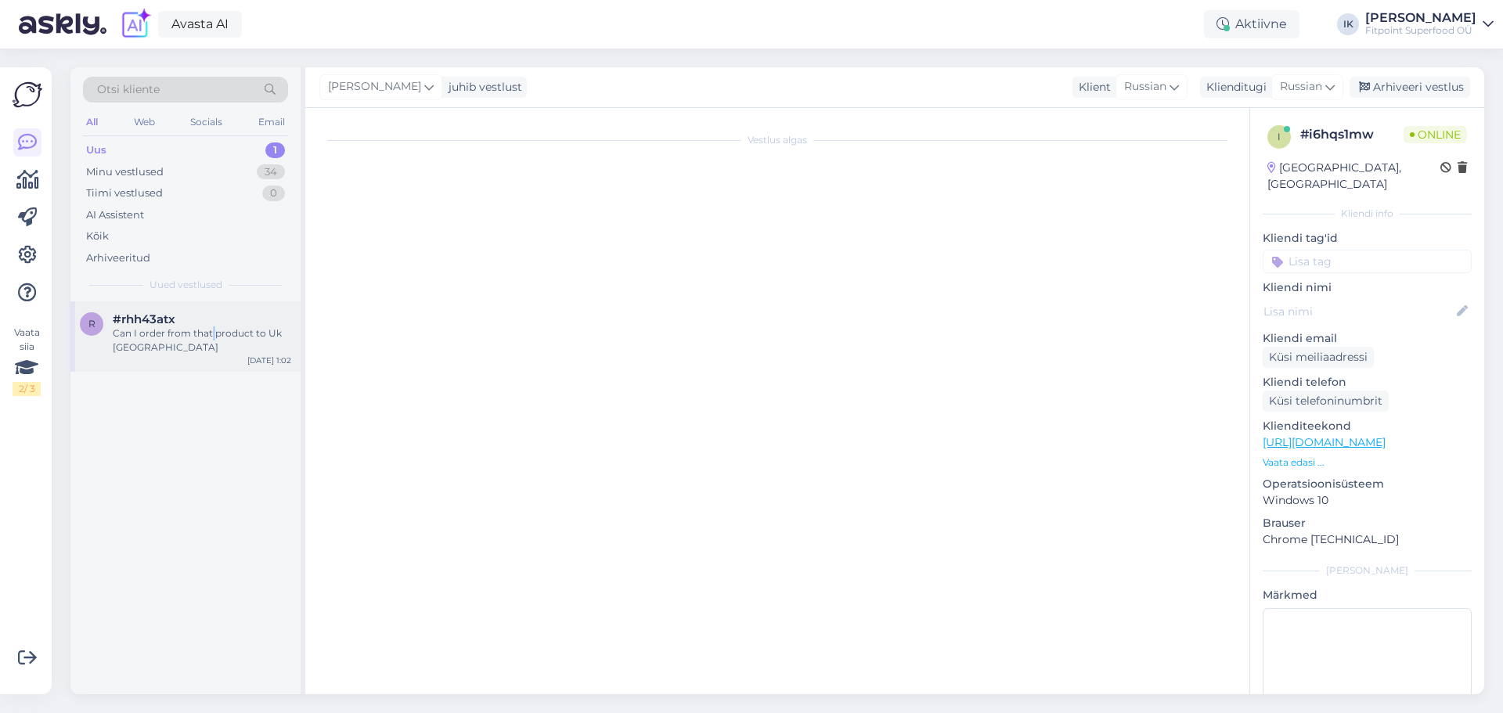
scroll to position [0, 0]
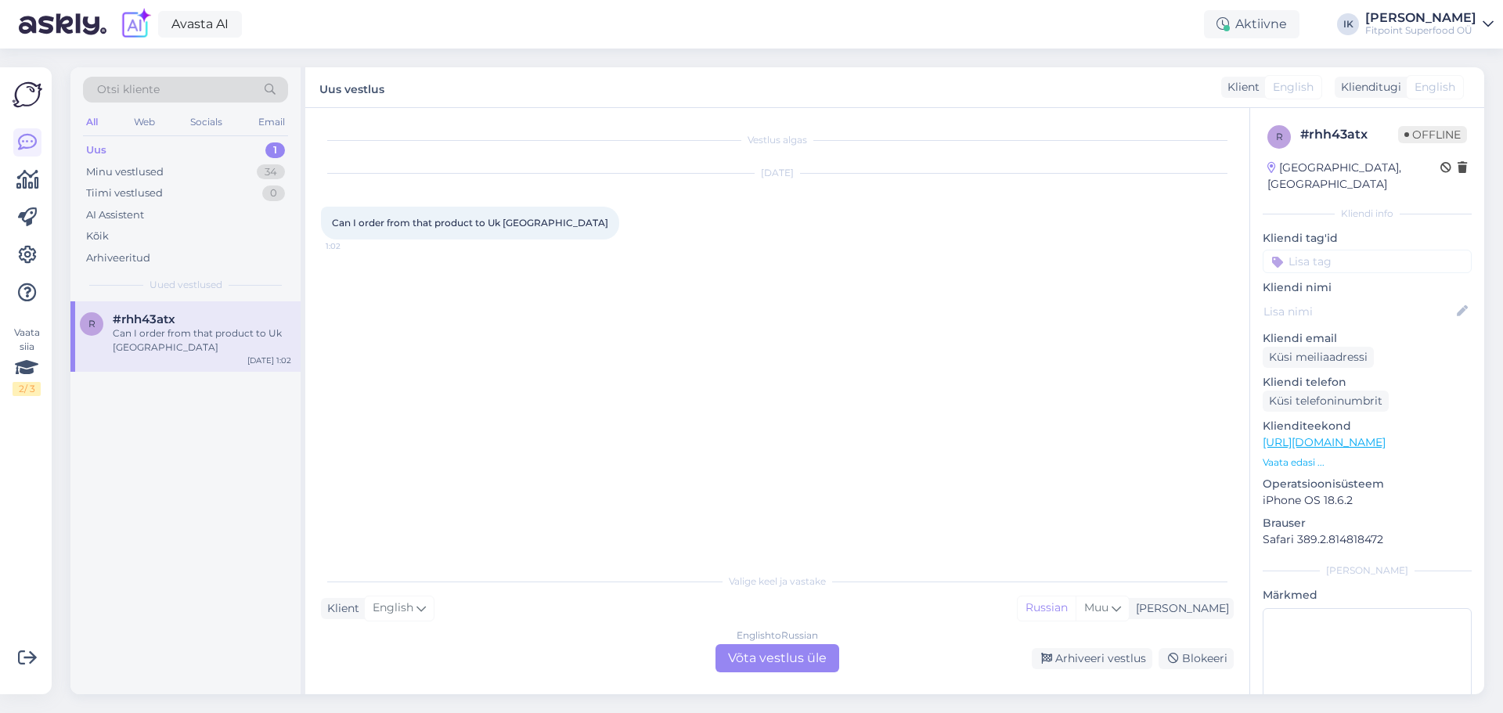
click at [787, 667] on div "English to Russian Võta vestlus üle" at bounding box center [777, 658] width 124 height 28
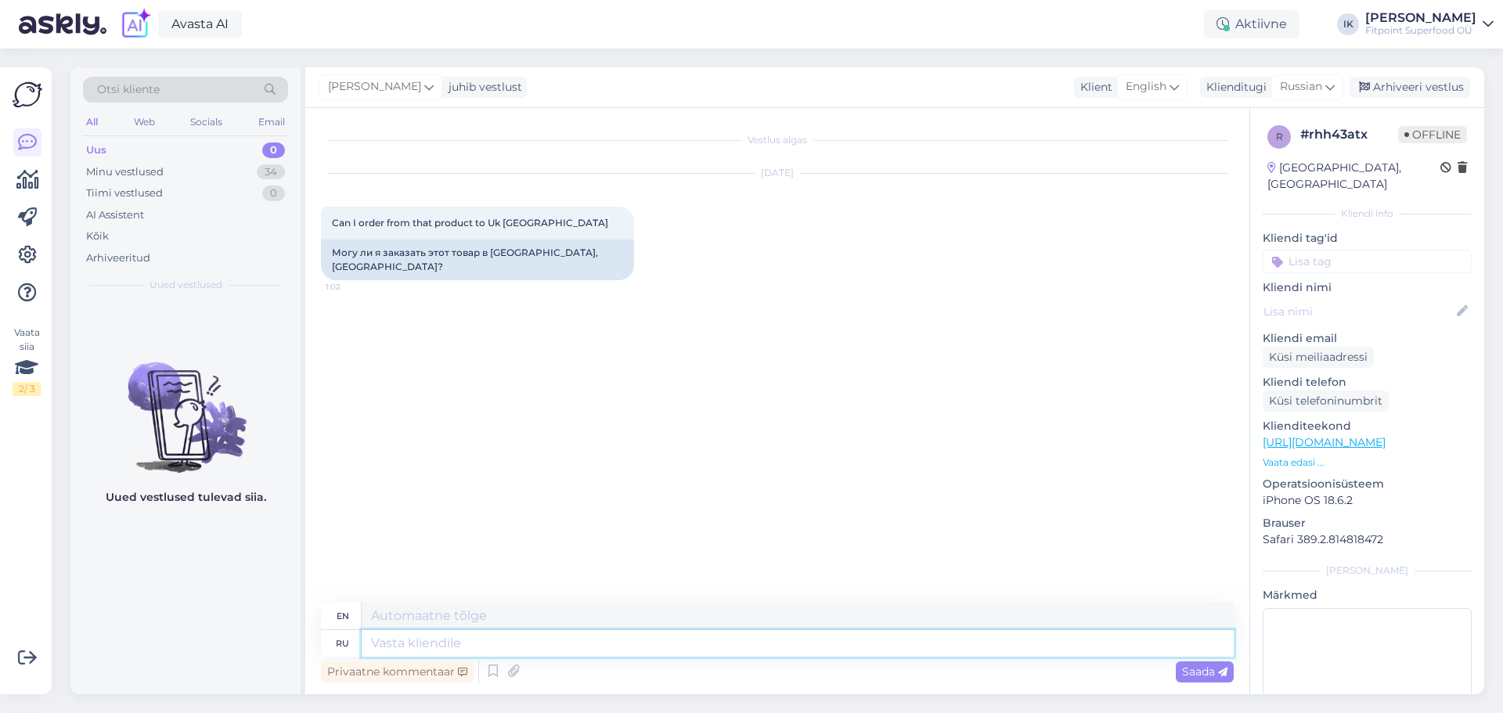
click at [520, 636] on textarea at bounding box center [798, 643] width 872 height 27
type textarea "Здрп"
paste textarea "Haabersti Rimi [STREET_ADDRESS] Пн - Пт: 10-20 Сб; Вс: 10-15"
type textarea "Haabersti Rimi [STREET_ADDRESS] Пн - Пт: 10-20 Сб; Вс: 10-15"
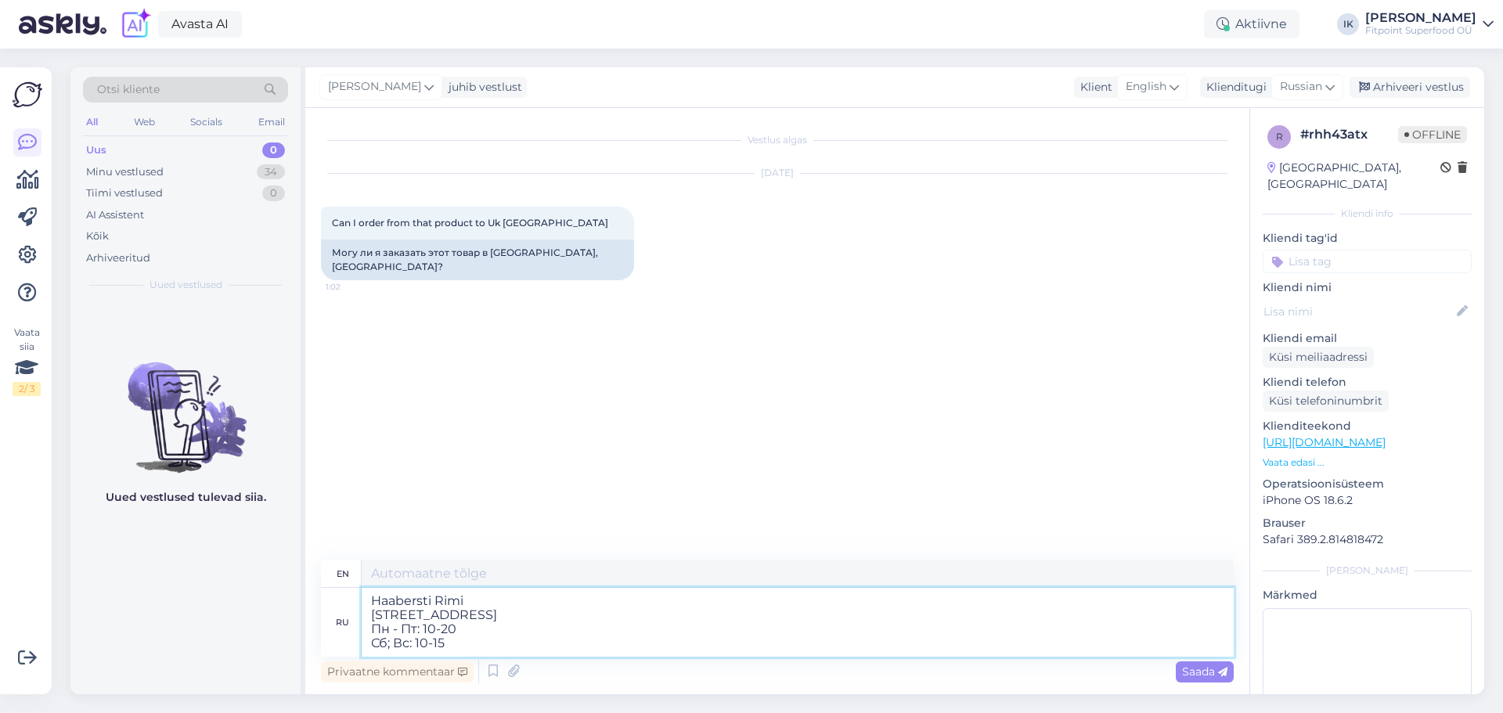
type textarea "Haabersti Rimi [STREET_ADDRESS] Mon - Fri: 10-20 Sat; Sun: 10-15"
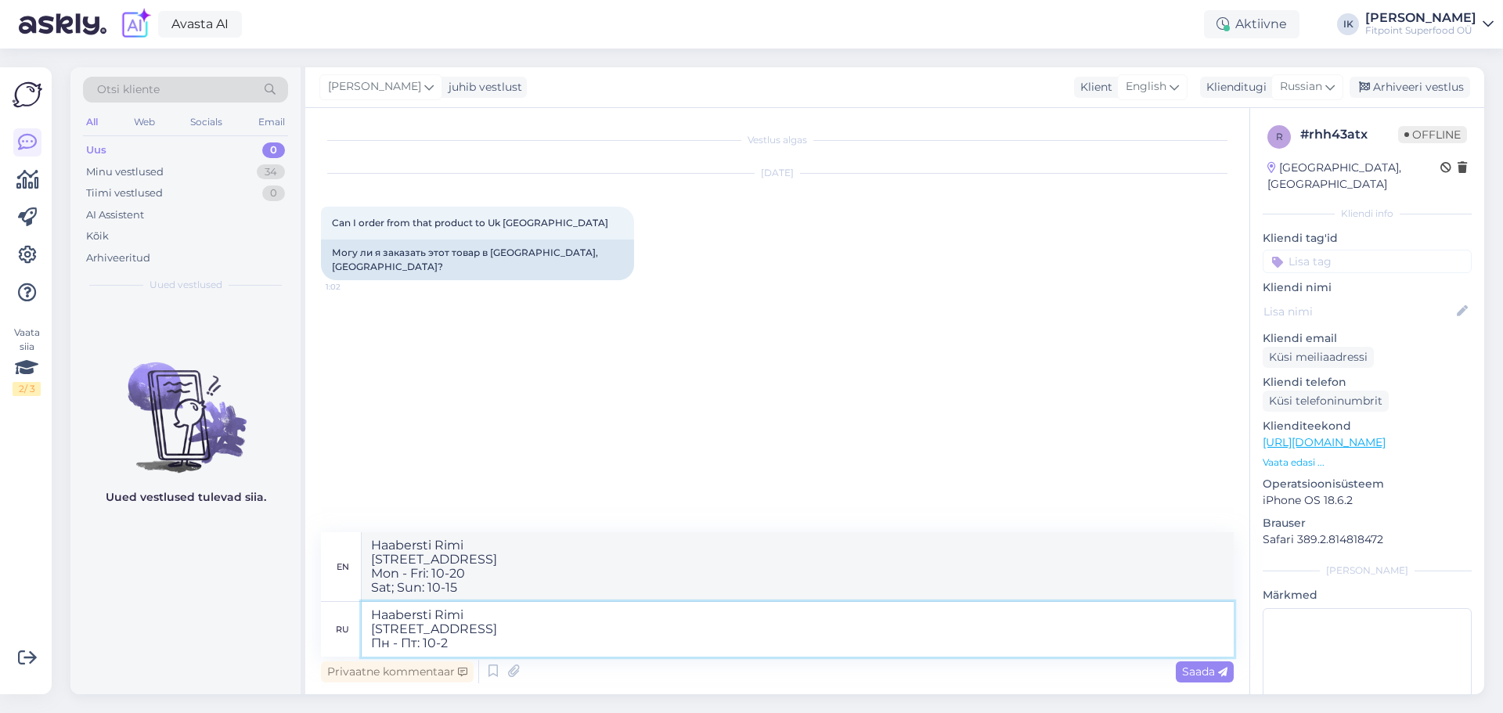
type textarea "Haabersti Rimi [STREET_ADDRESS] Пн - Пт: 10-"
type textarea "Haabersti Rimi [STREET_ADDRESS] Mon - Fri: 10-20 Sat; Sun:"
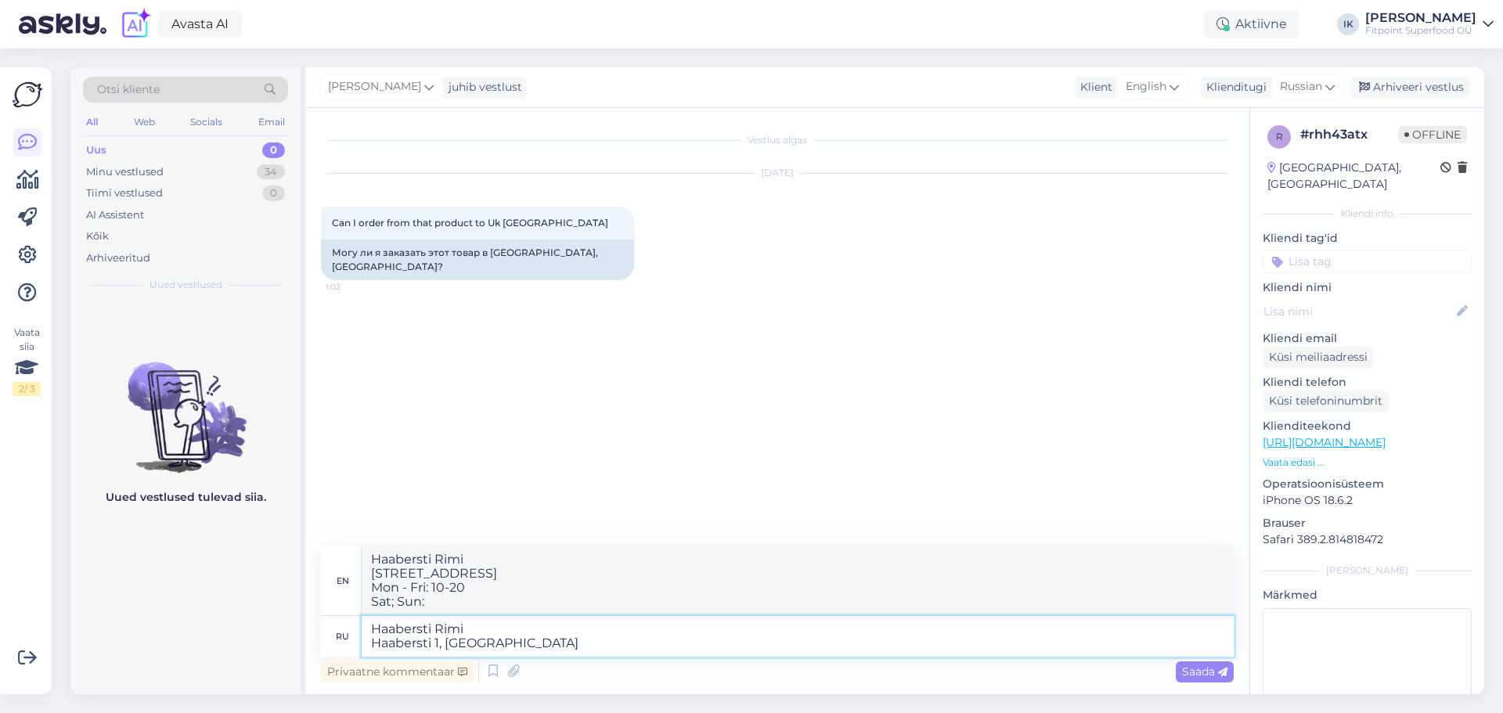
type textarea "Haabersti Rimi Haabersti 1, Tall"
type textarea "Haabersti Rimi [STREET_ADDRESS]"
type textarea "Haabersti Rimi Haabersti 1, Tal"
type textarea "Haabersti Rimi [STREET_ADDRESS] Mon -"
type textarea "Haabersti Rimi Haabersti 1,"
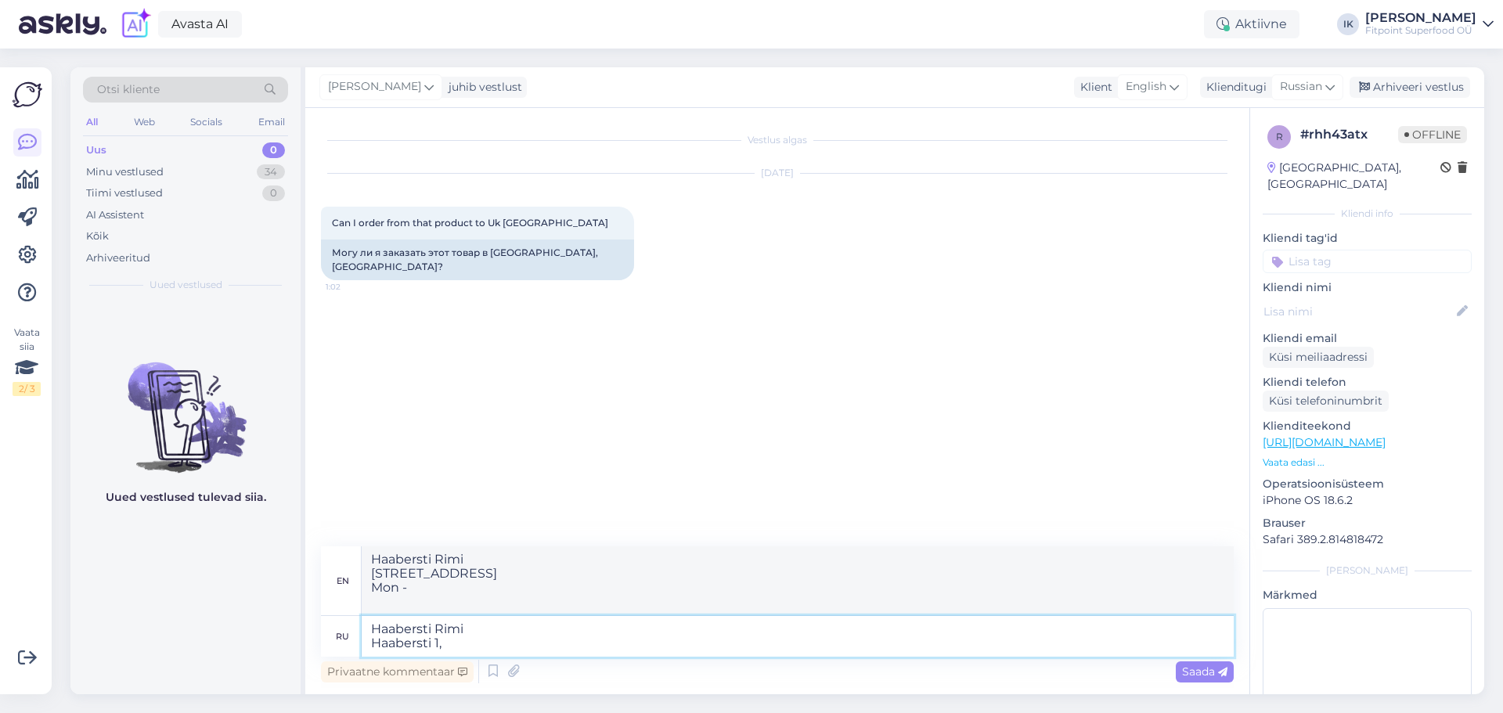
type textarea "Haabersti Rimi [STREET_ADDRESS] Mon - Fri:"
type textarea "Haabersti Rimi Haa"
type textarea "Haabersti [PERSON_NAME]"
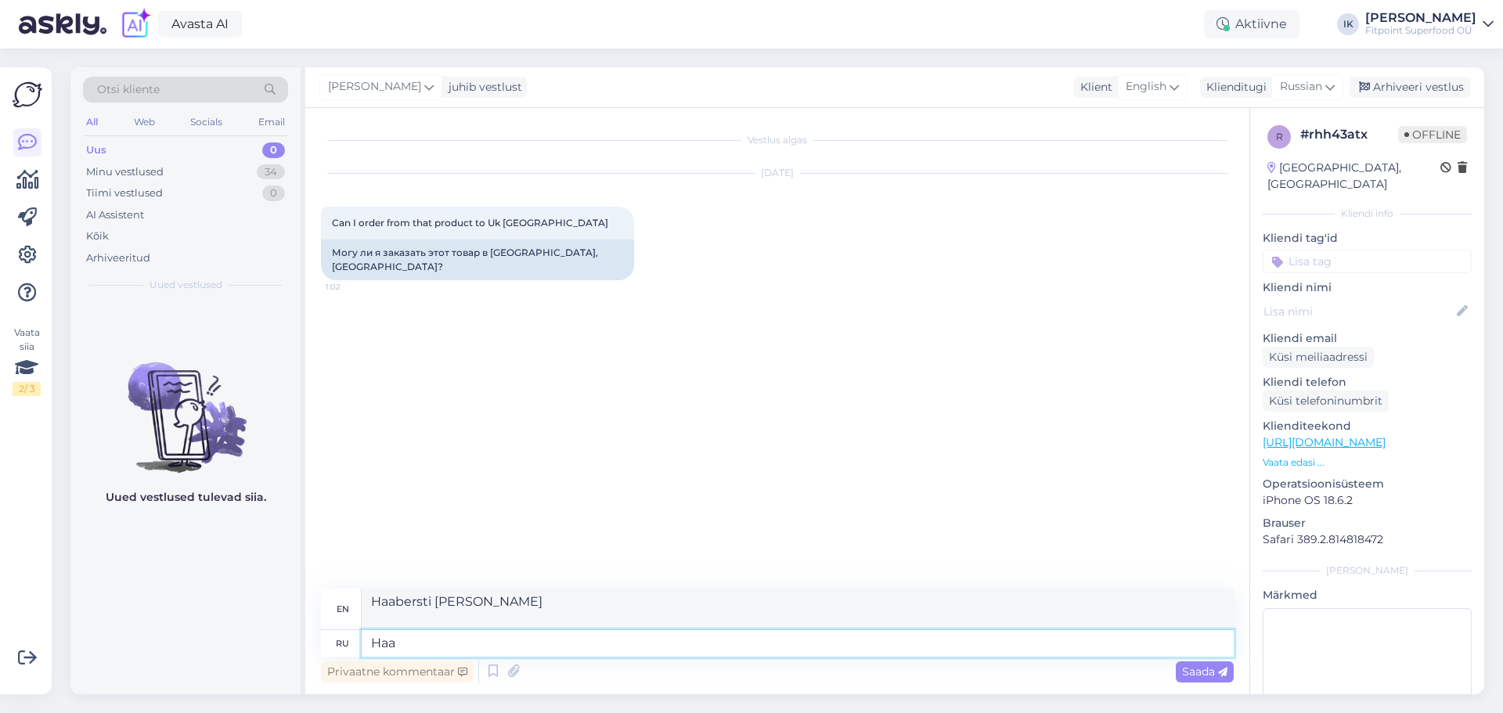
type textarea "Ha"
type textarea "Haabersti"
type textarea "H"
type textarea "Здравствуйте"
type textarea "Hello"
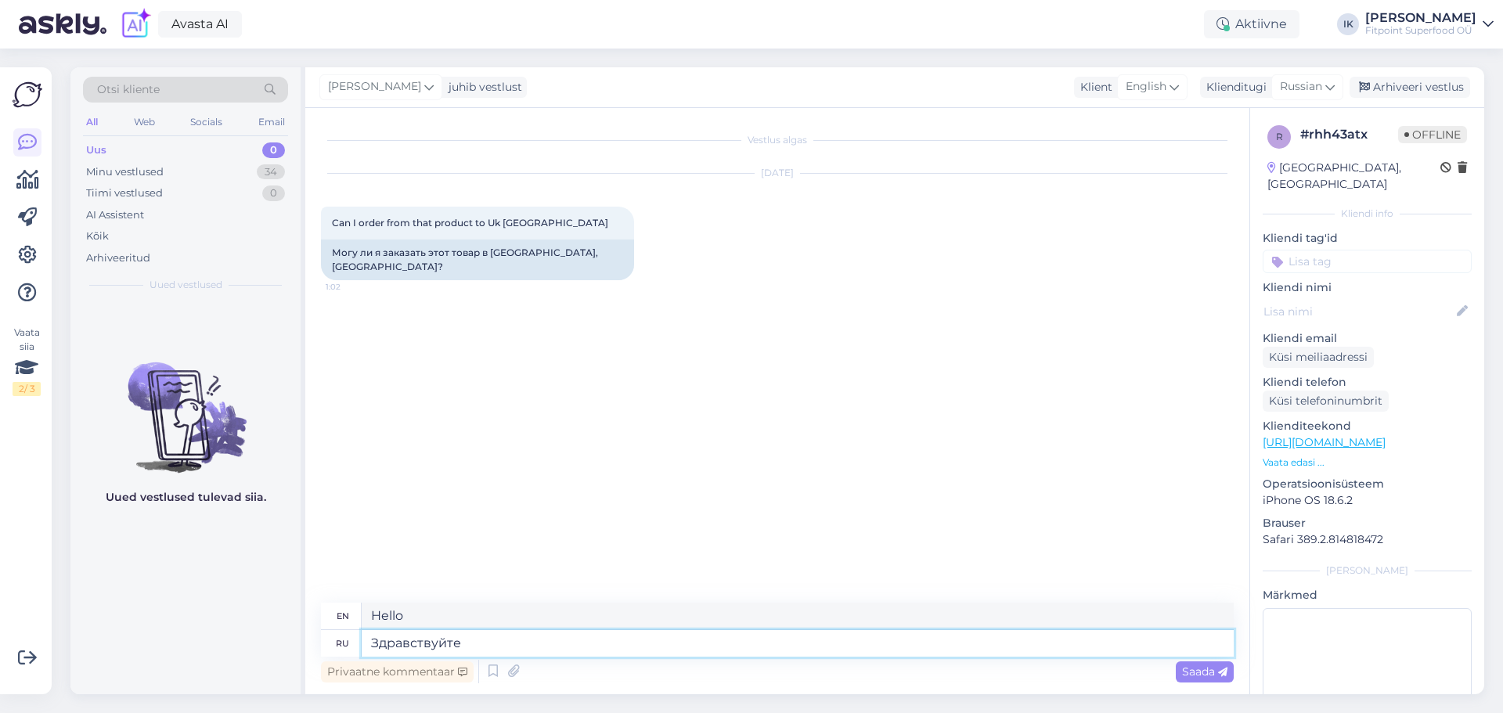
type textarea "Здравствуйте."
type textarea "Hello."
type textarea "Здравствуйте.К"
type textarea "Hello.K"
type textarea "Здравствуйте."
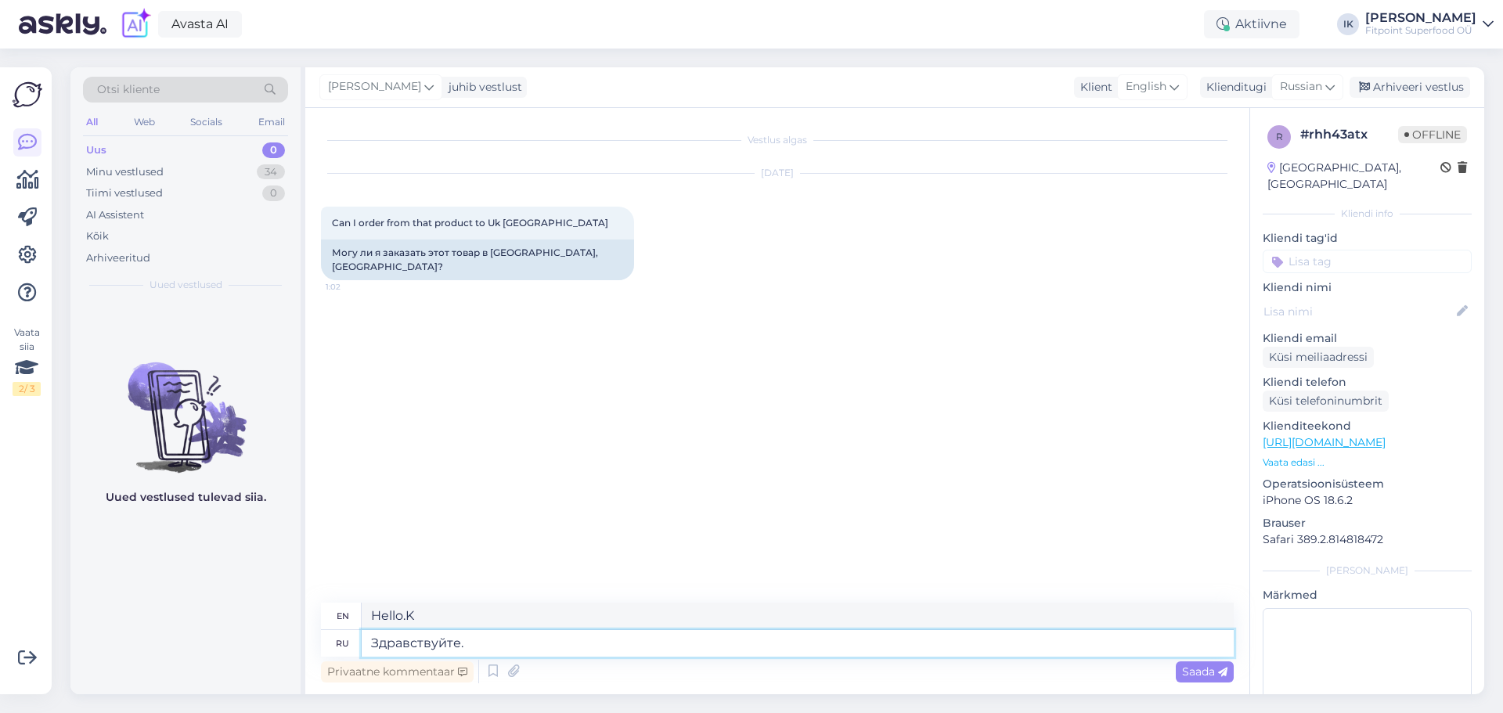
type textarea "Hello."
type textarea "Здравствуйте."
click at [1195, 678] on span "Saada" at bounding box center [1204, 672] width 45 height 14
click at [751, 643] on textarea at bounding box center [798, 643] width 872 height 27
type textarea "К с"
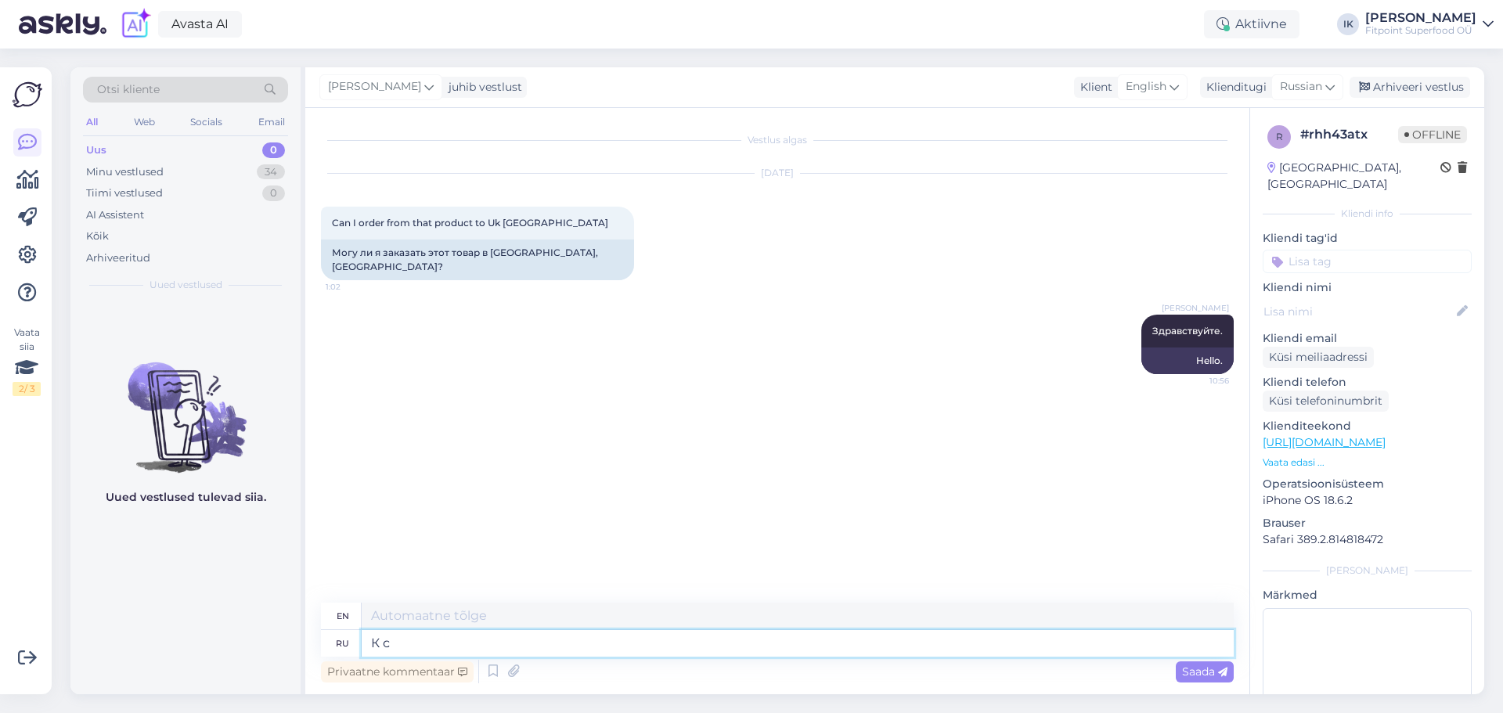
type textarea "TO"
type textarea "К сожале"
type textarea "To the regret"
type textarea "К сожалению н"
type textarea "Unfortunately"
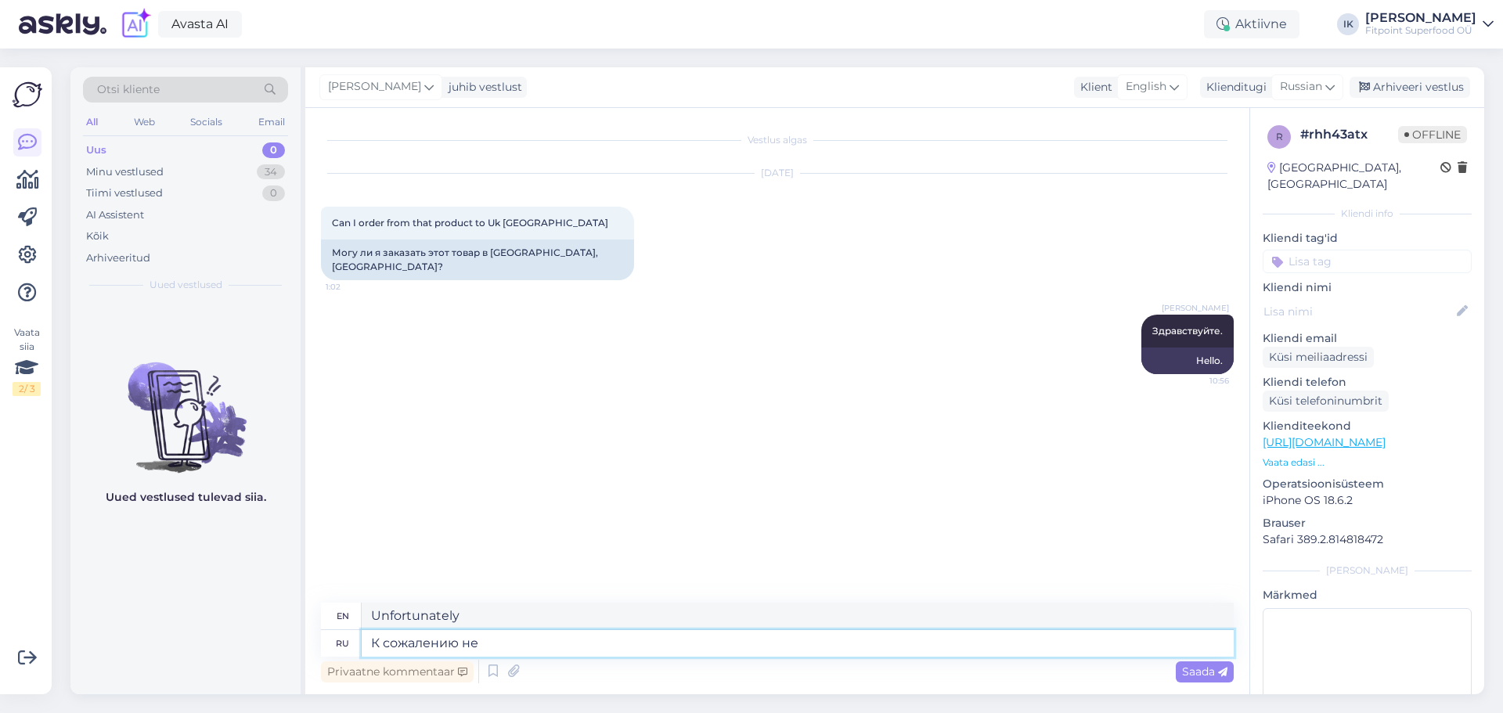
type textarea "К сожалению нет"
type textarea "Unfortunately no"
type textarea "К сожалению нет."
type textarea "Unfortunately no."
type textarea "К сожалению нет."
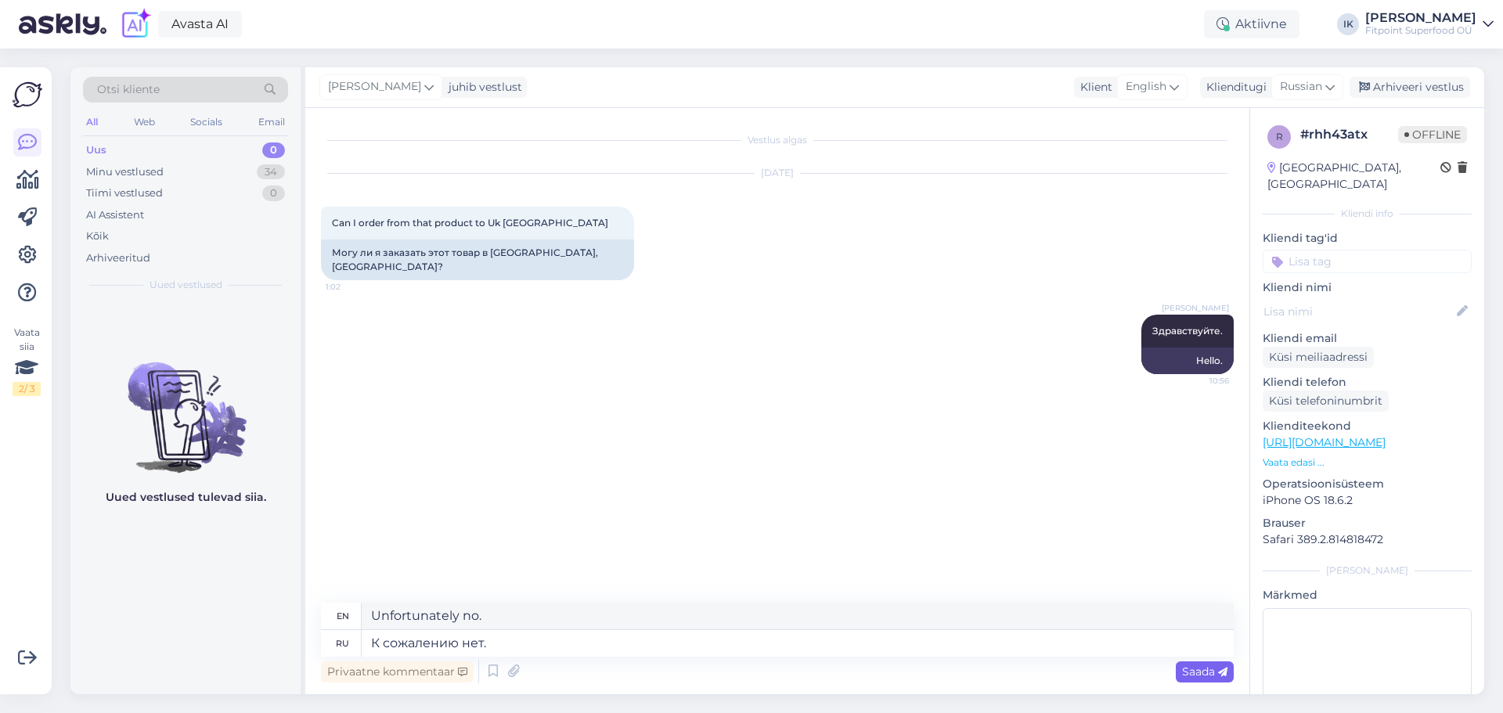
click at [1204, 675] on span "Saada" at bounding box center [1204, 672] width 45 height 14
click at [101, 148] on div "Uus" at bounding box center [96, 150] width 20 height 16
click at [95, 153] on div "Uus" at bounding box center [96, 150] width 20 height 16
click at [135, 147] on div "Uus 0" at bounding box center [185, 150] width 205 height 22
